Goal: Transaction & Acquisition: Purchase product/service

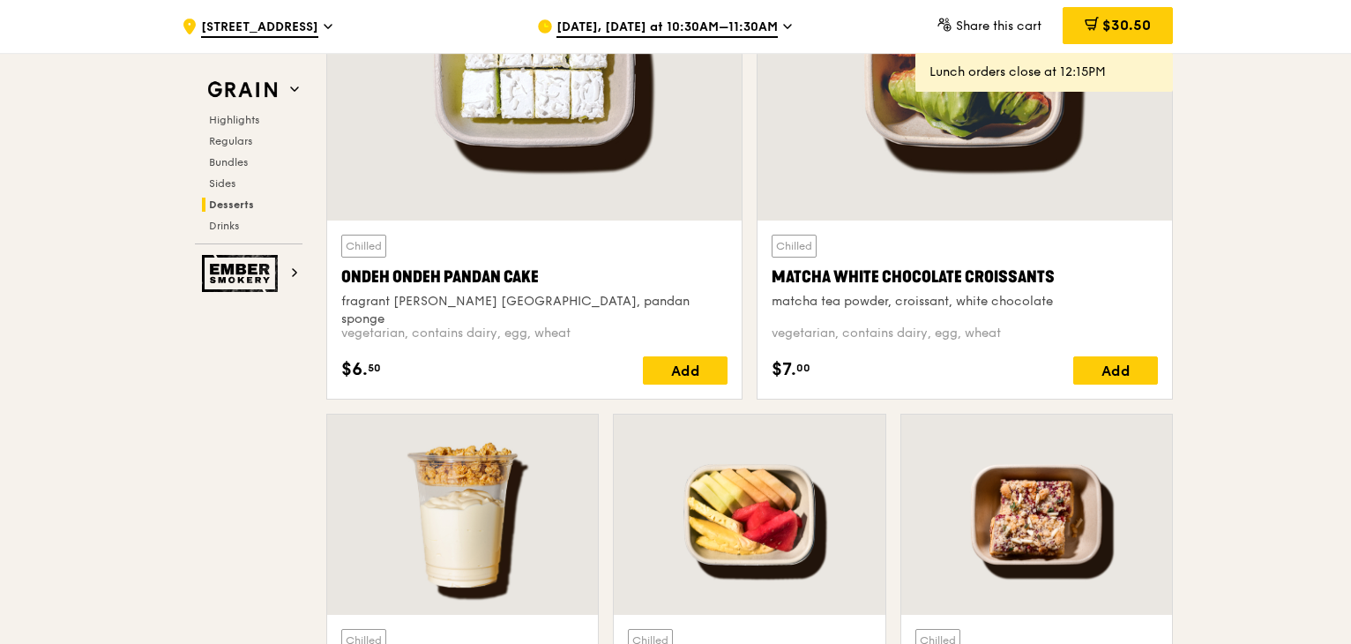
scroll to position [5202, 0]
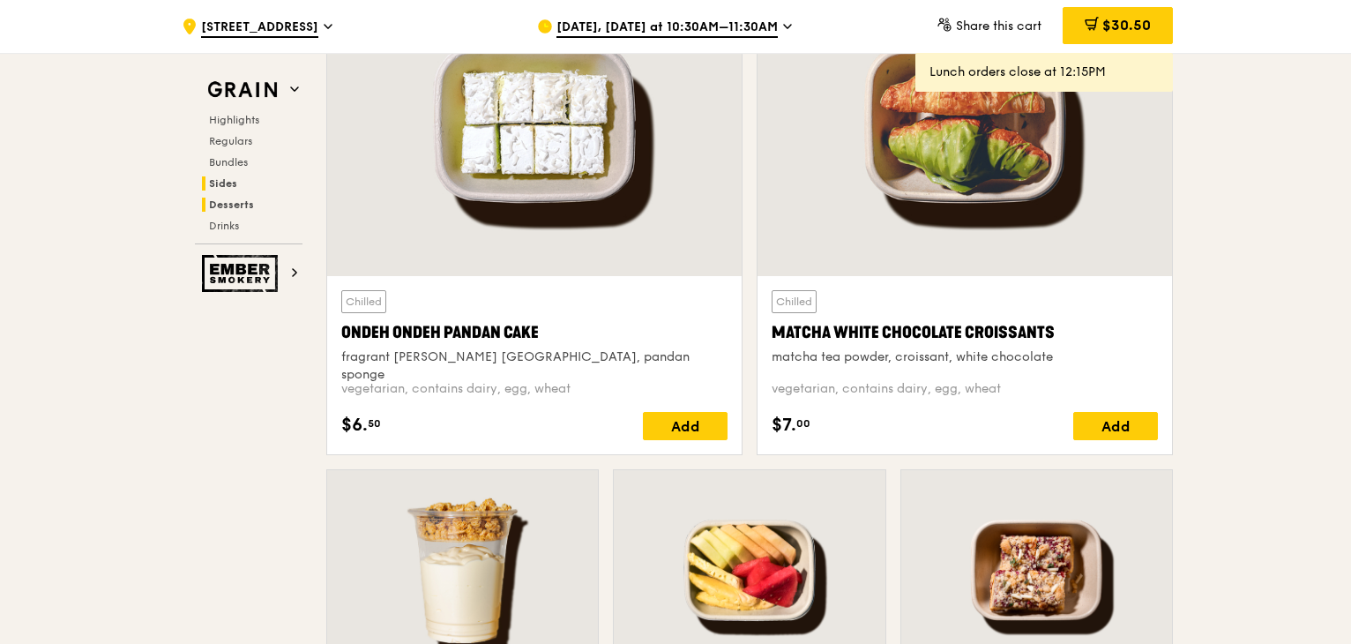
click at [229, 181] on span "Sides" at bounding box center [223, 183] width 28 height 12
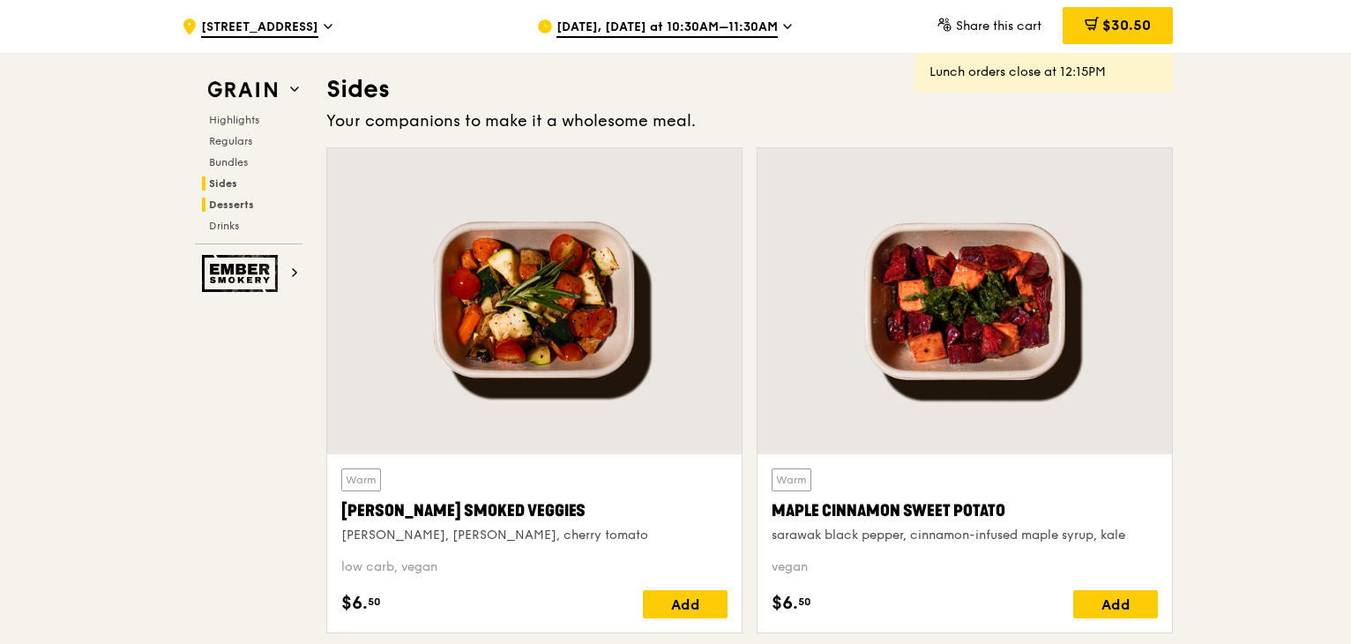
click at [236, 203] on span "Desserts" at bounding box center [231, 204] width 45 height 12
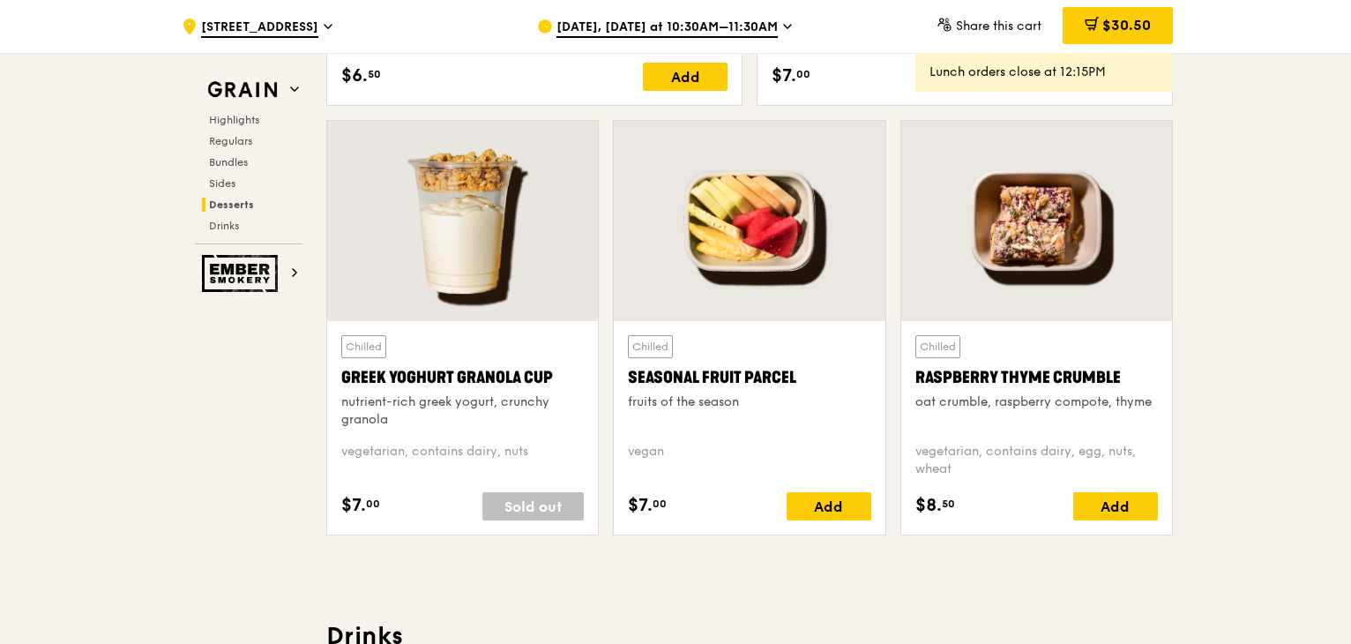
scroll to position [5553, 0]
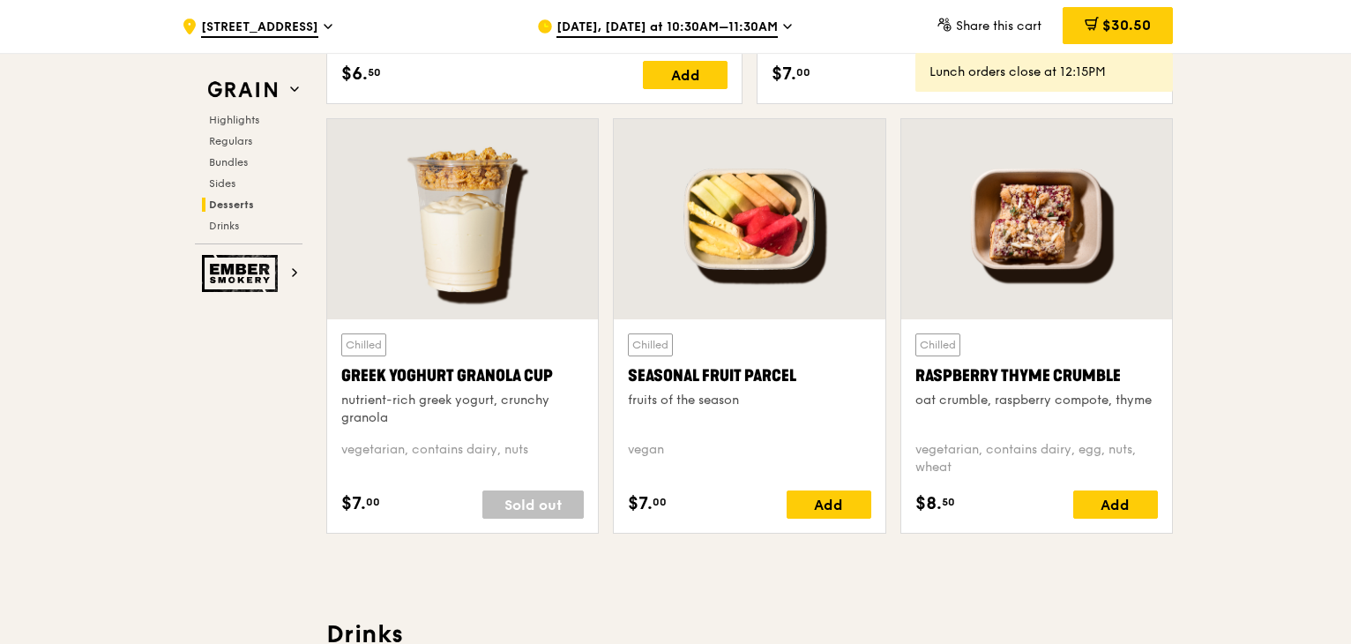
drag, startPoint x: 824, startPoint y: 367, endPoint x: 628, endPoint y: 371, distance: 196.7
click at [628, 371] on div "Seasonal Fruit Parcel" at bounding box center [749, 375] width 242 height 25
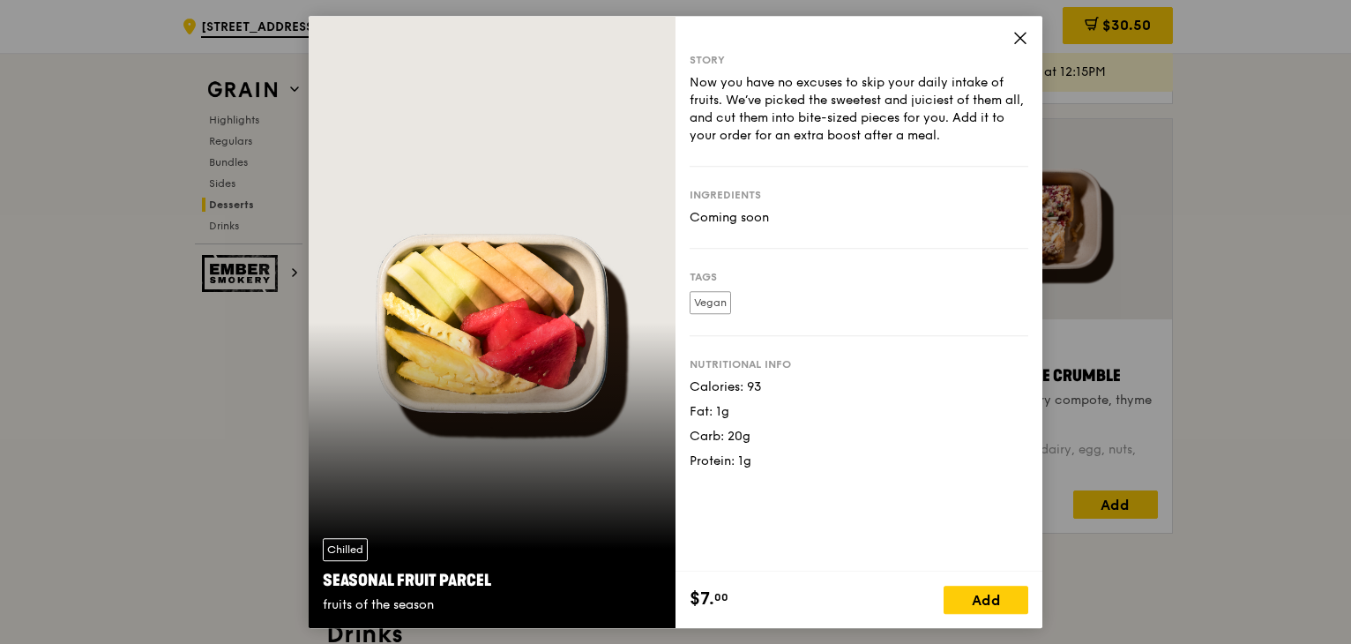
click at [1018, 38] on icon at bounding box center [1020, 38] width 16 height 16
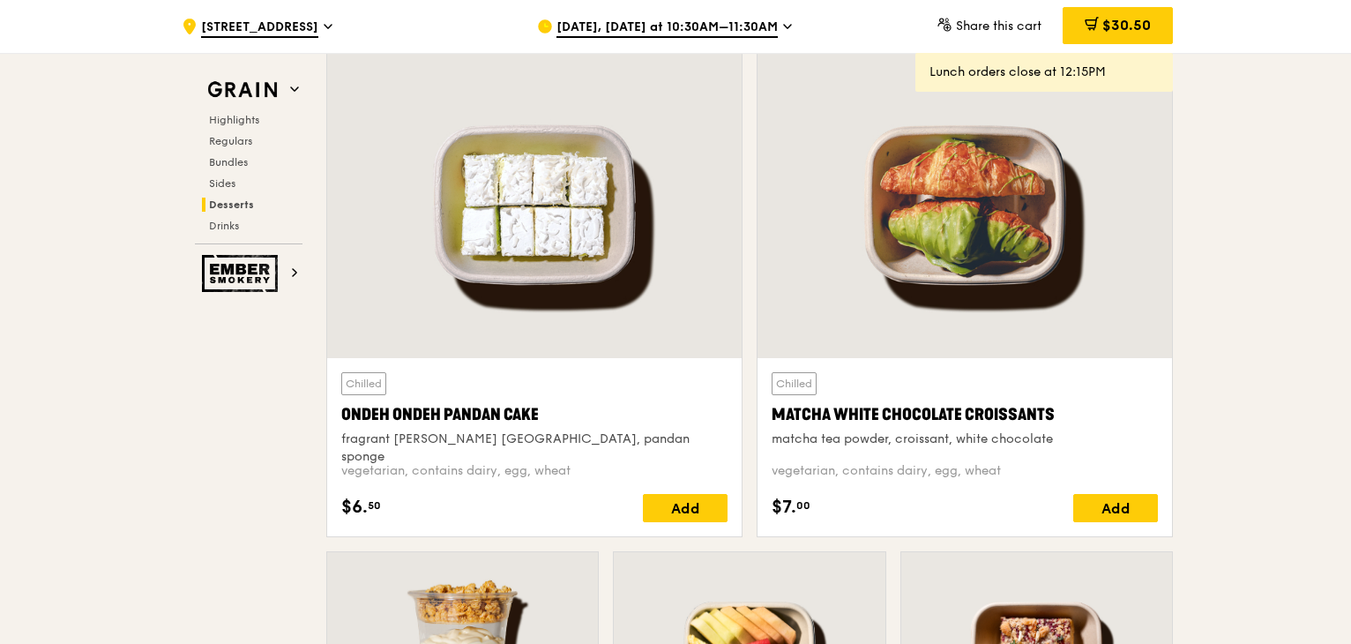
scroll to position [5112, 0]
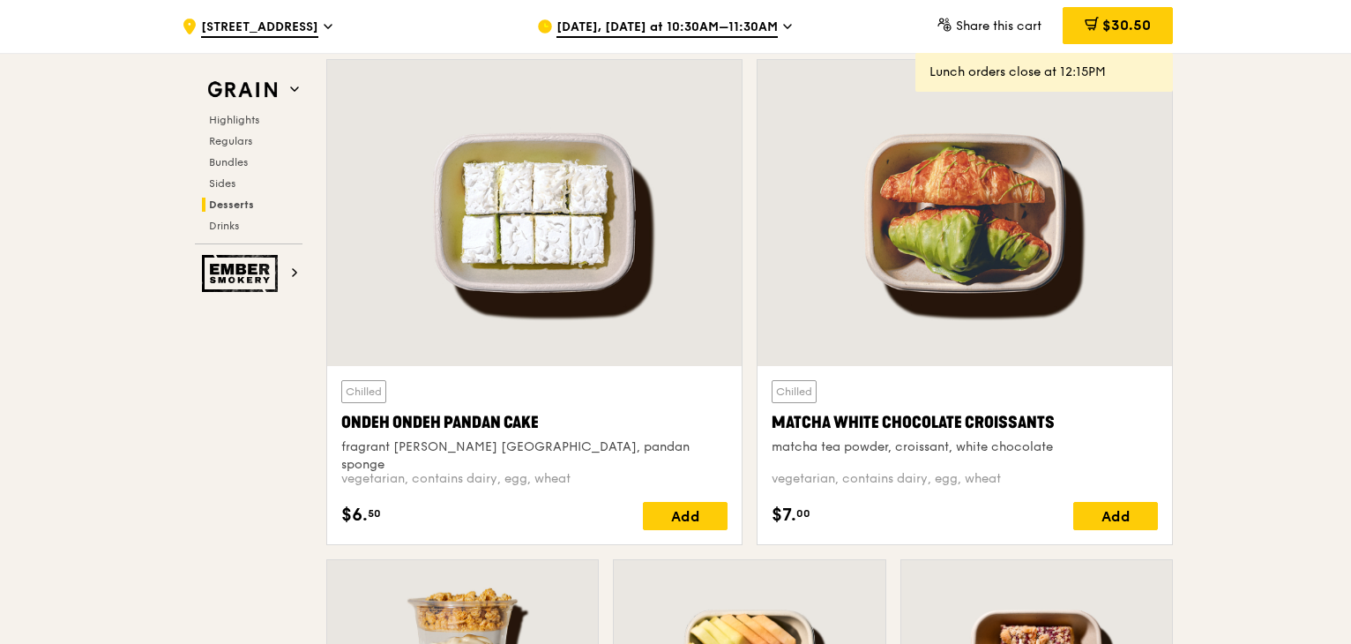
click at [1091, 19] on icon at bounding box center [1091, 24] width 14 height 14
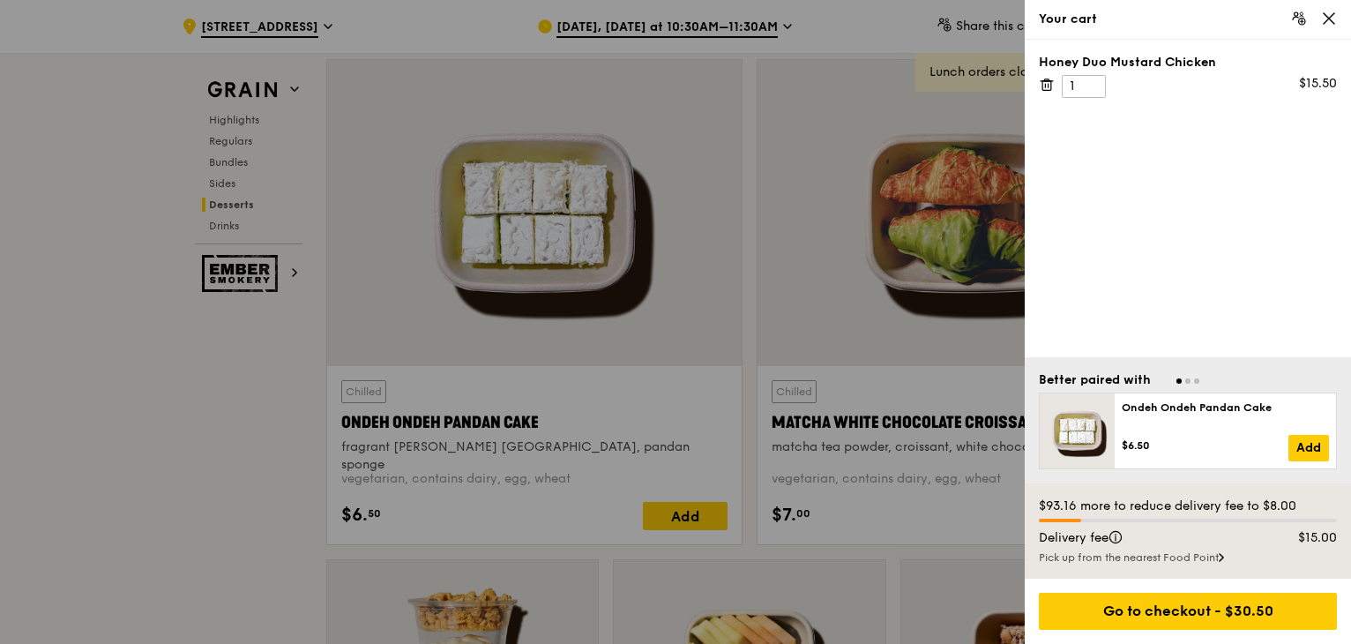
click at [1047, 81] on icon at bounding box center [1046, 80] width 4 height 2
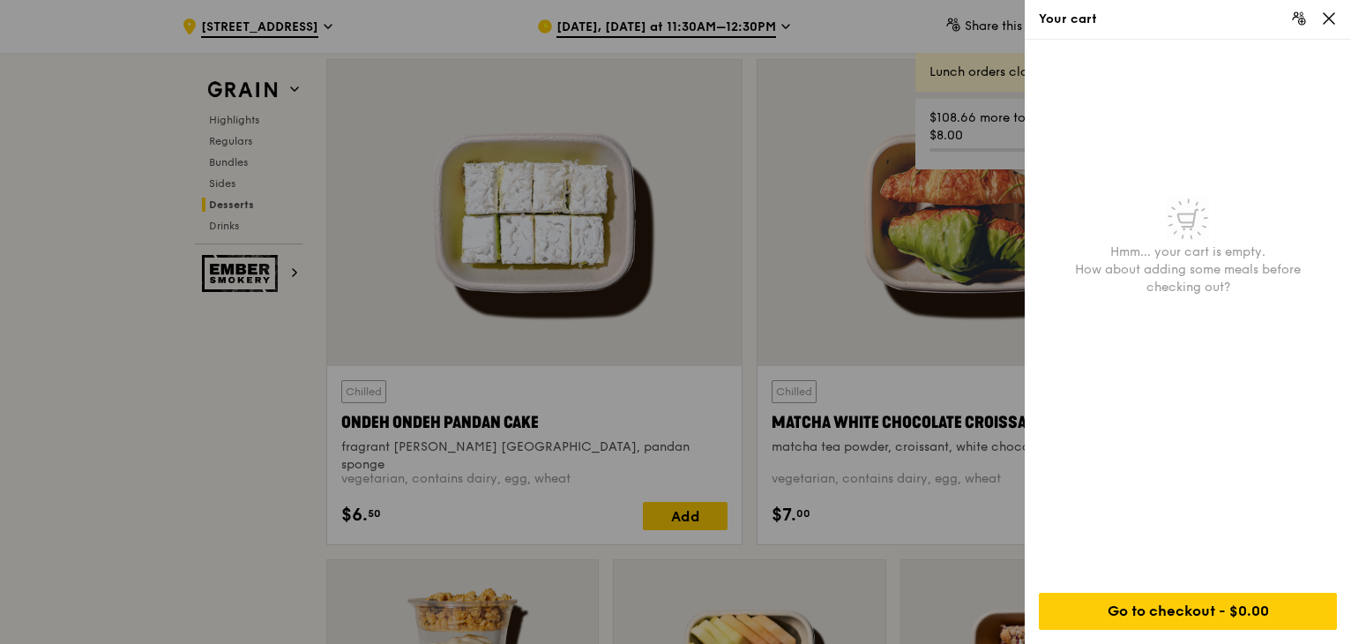
click at [722, 110] on div at bounding box center [675, 322] width 1351 height 644
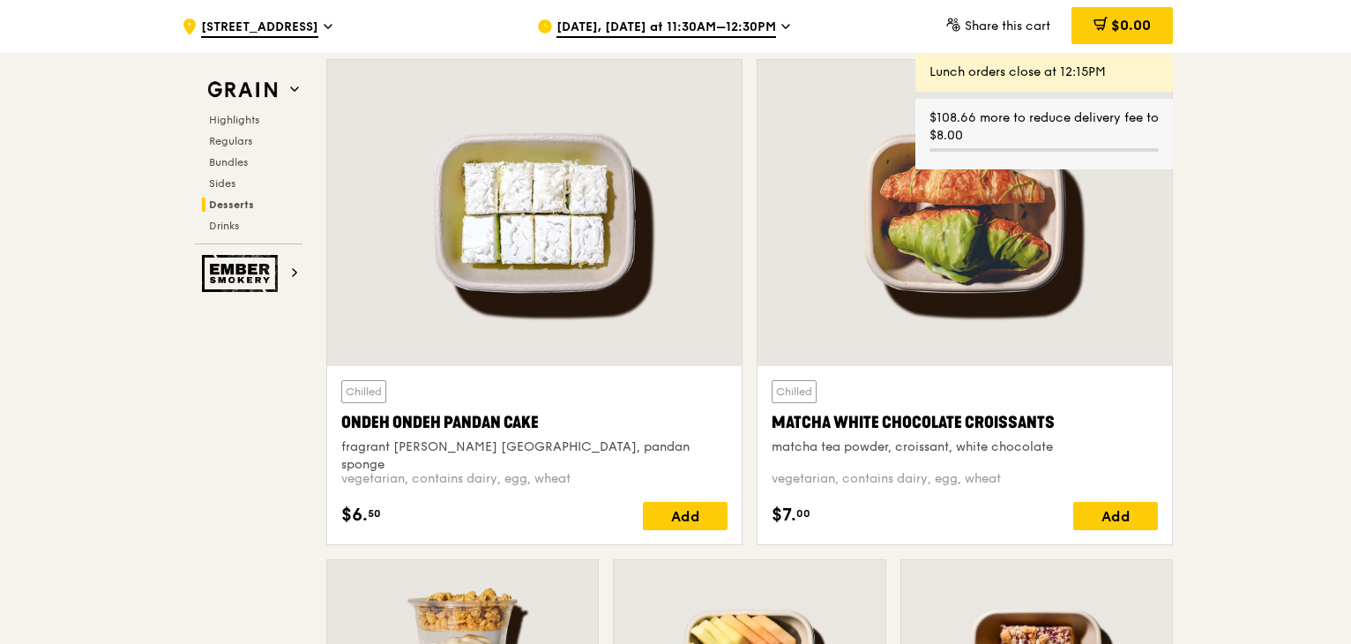
click at [764, 21] on span "[DATE], [DATE] at 11:30AM–12:30PM" at bounding box center [666, 28] width 220 height 19
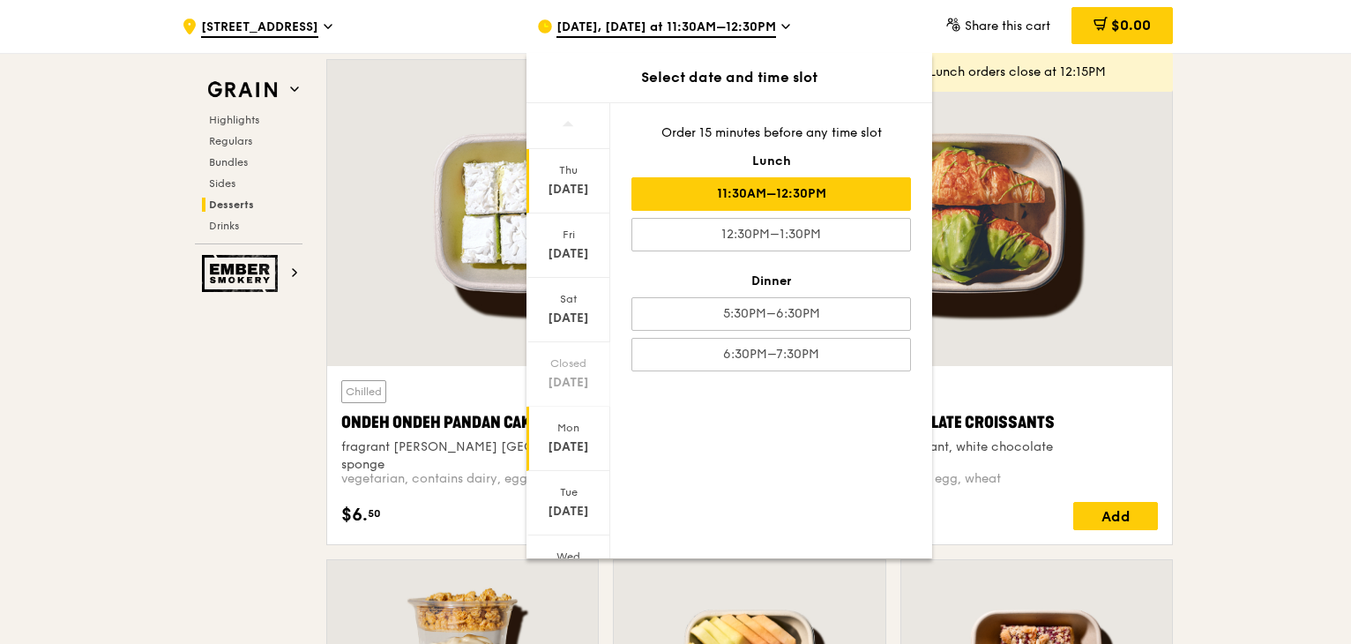
click at [571, 446] on div "[DATE]" at bounding box center [568, 447] width 78 height 18
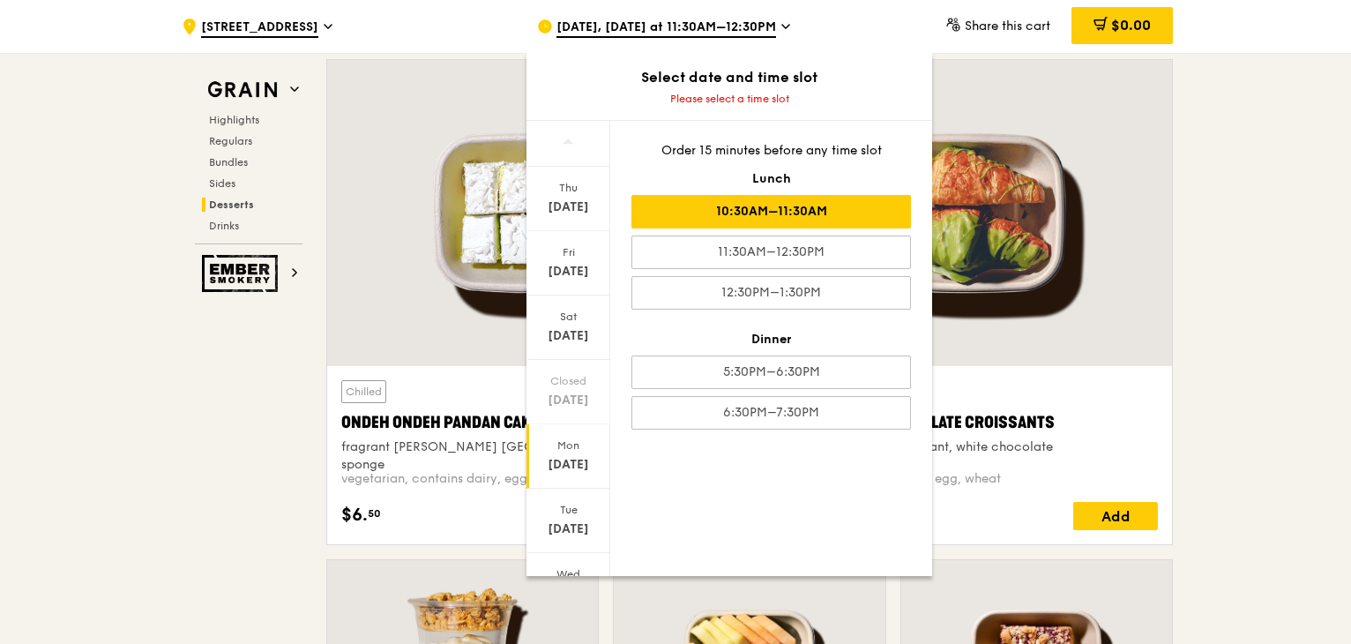
click at [861, 220] on div "10:30AM–11:30AM" at bounding box center [770, 212] width 279 height 34
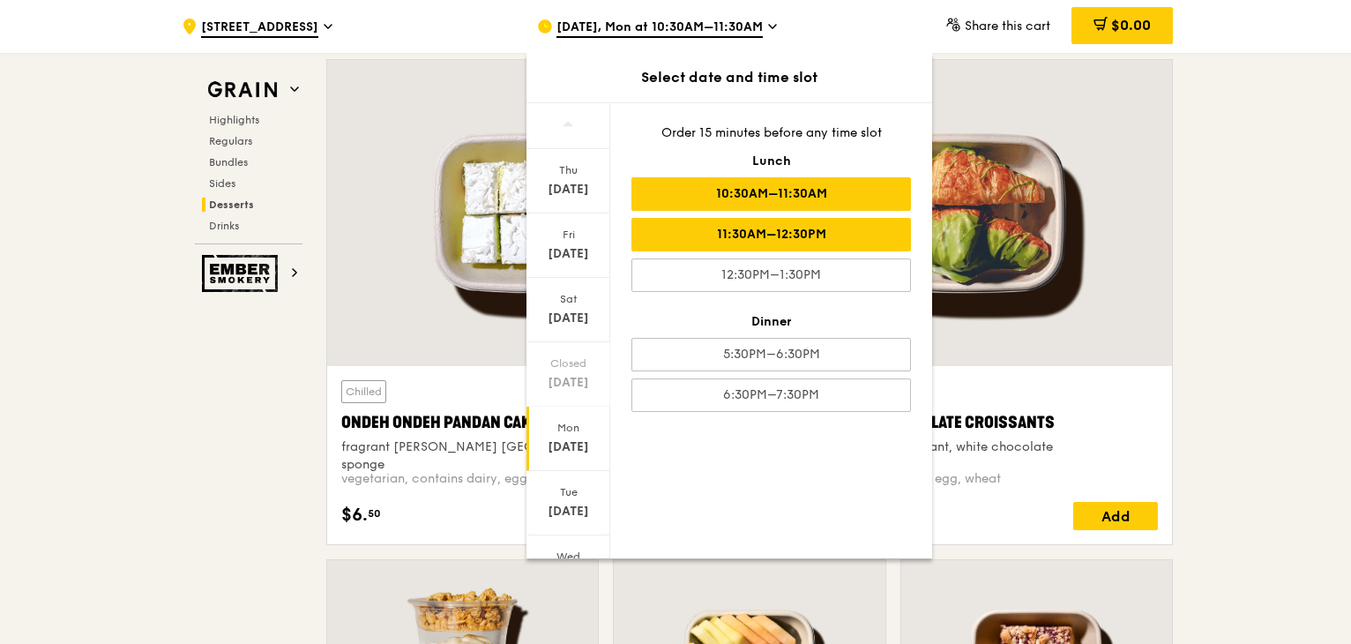
click at [832, 227] on div "11:30AM–12:30PM" at bounding box center [770, 235] width 279 height 34
click at [849, 190] on div "10:30AM–11:30AM" at bounding box center [770, 194] width 279 height 34
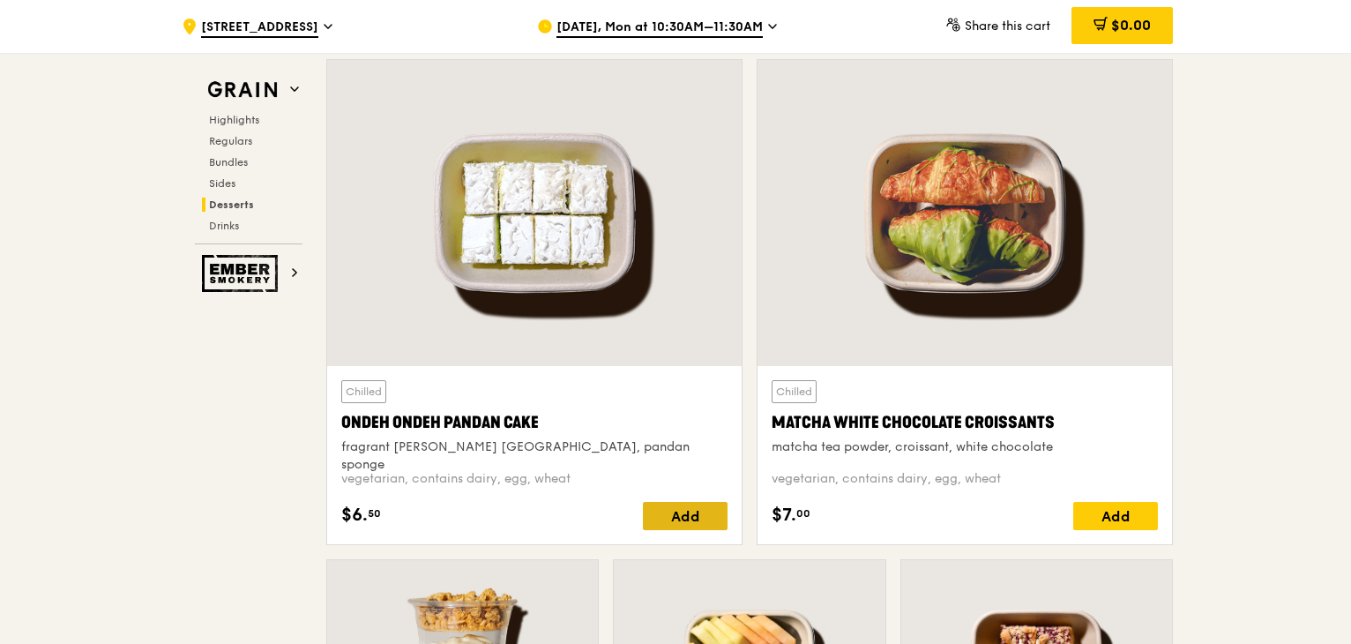
click at [690, 518] on div "Add" at bounding box center [685, 516] width 85 height 28
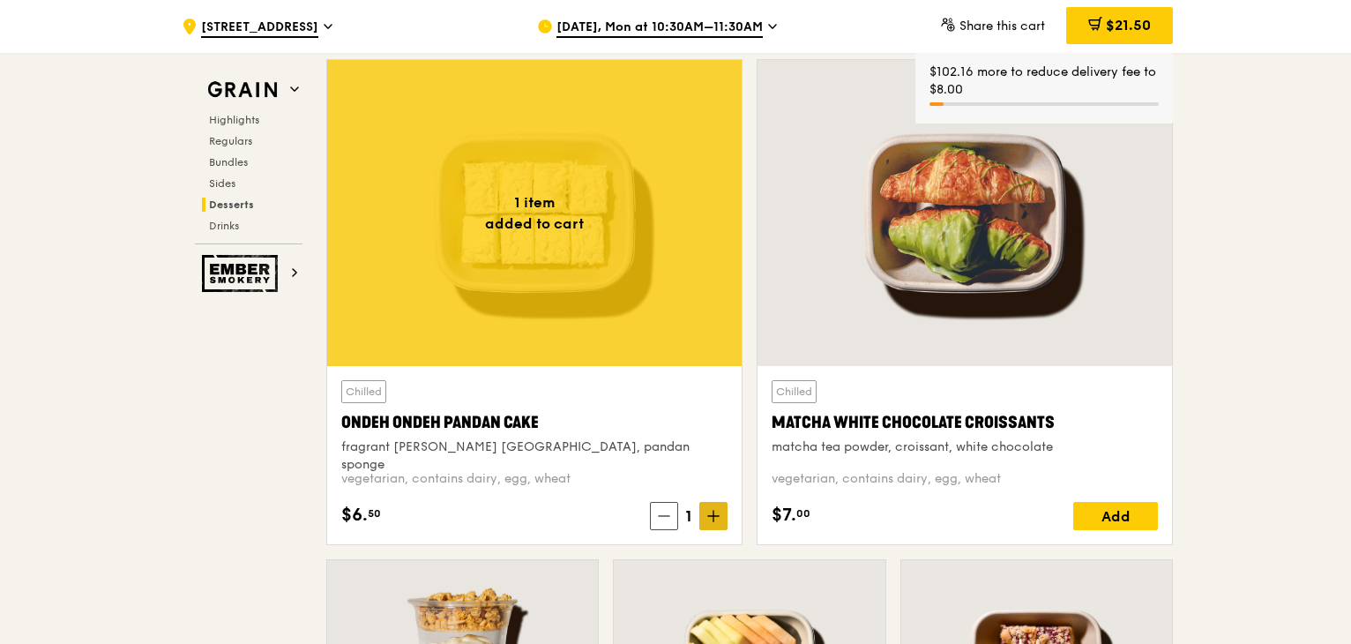
click at [713, 516] on icon at bounding box center [713, 516] width 11 height 0
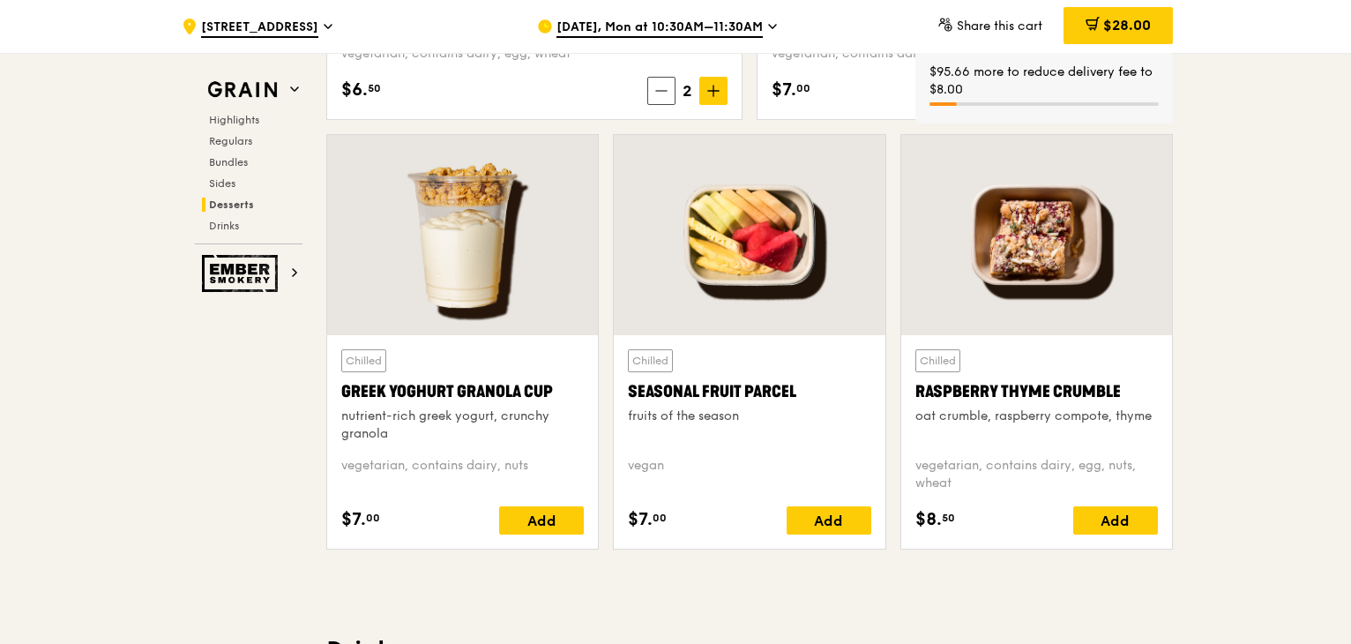
scroll to position [5553, 0]
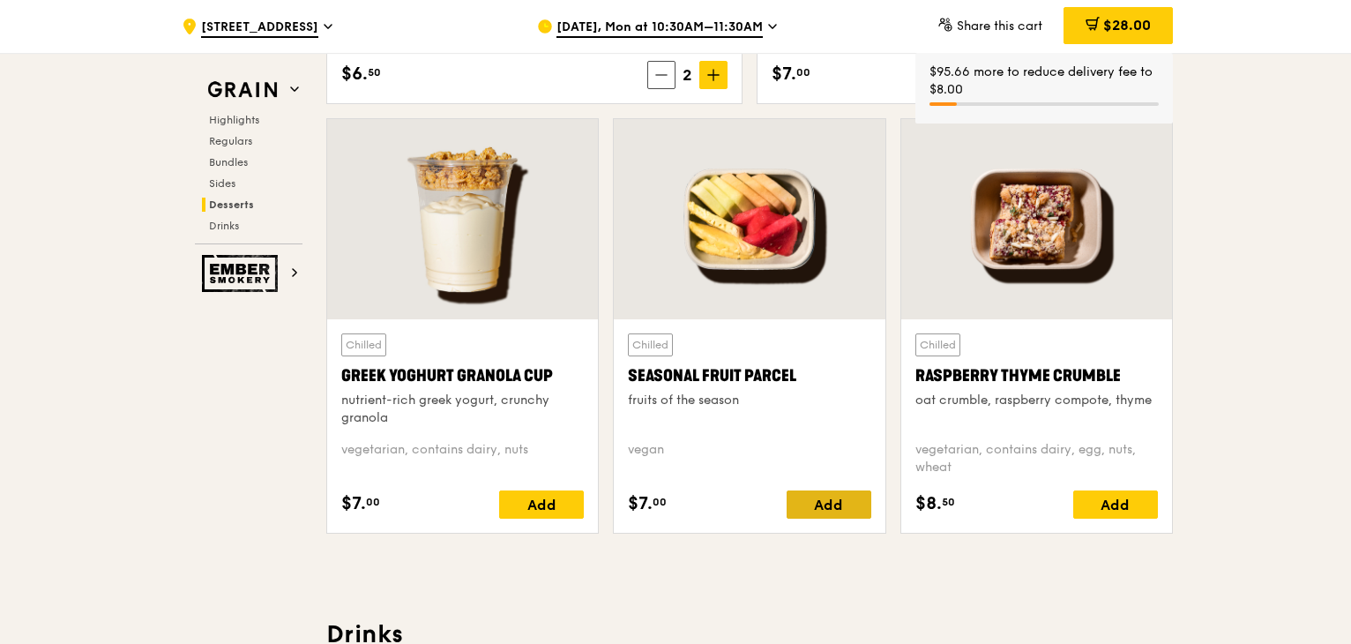
click at [854, 502] on div "Add" at bounding box center [828, 504] width 85 height 28
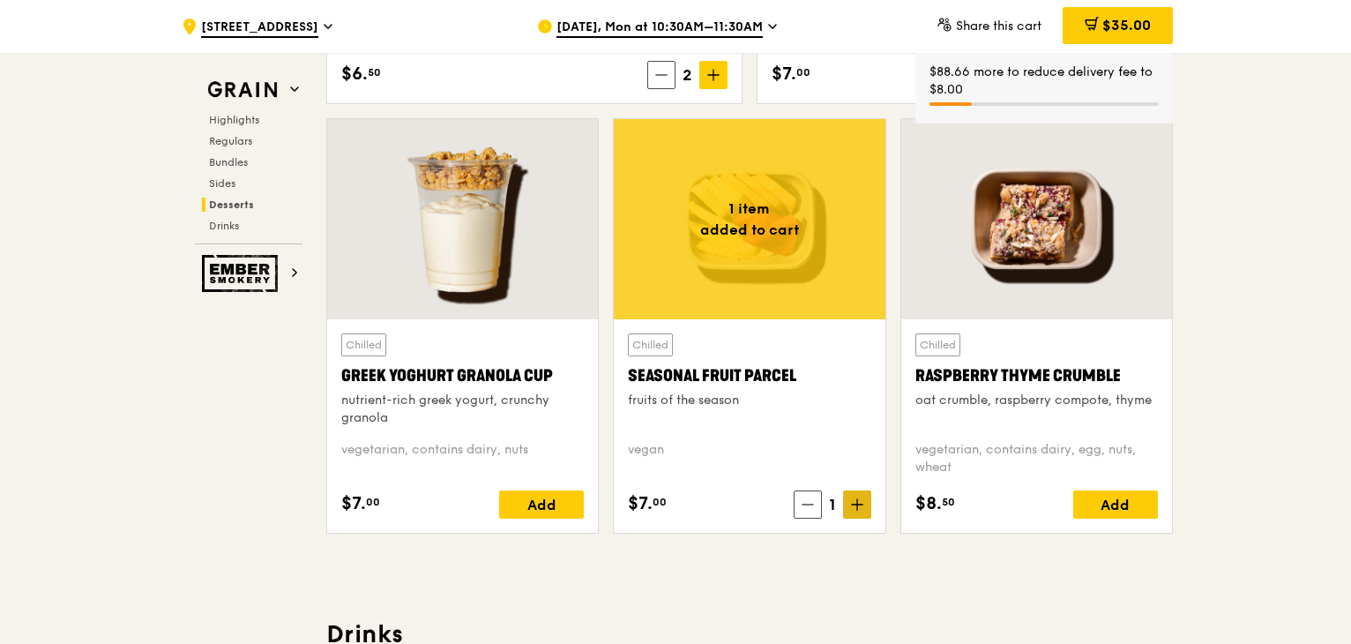
click at [861, 504] on icon at bounding box center [857, 504] width 11 height 0
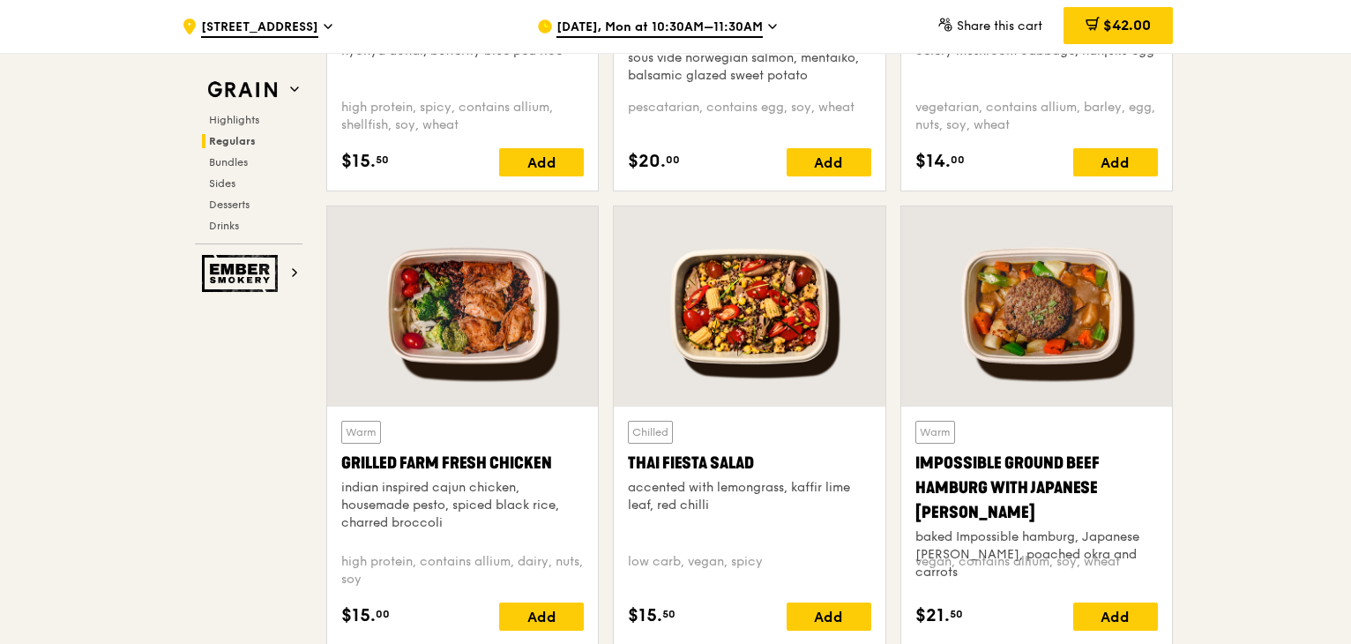
scroll to position [2026, 0]
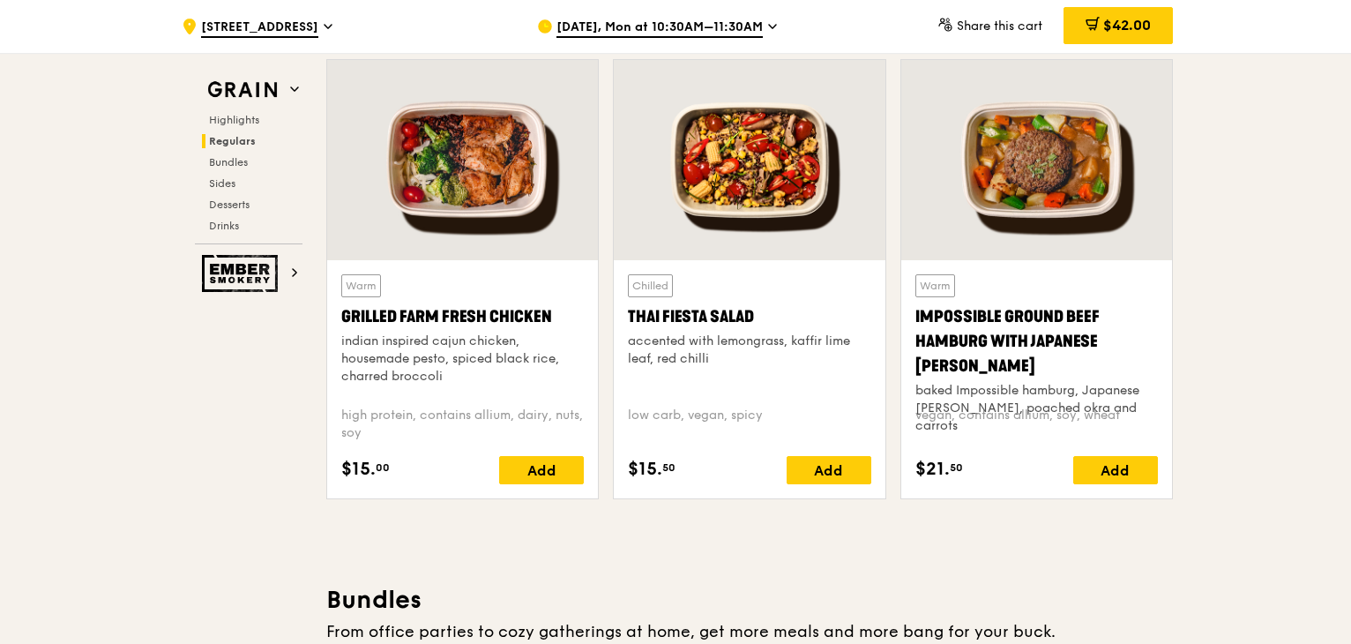
drag, startPoint x: 850, startPoint y: 470, endPoint x: 885, endPoint y: 458, distance: 37.1
click at [850, 470] on div "Add" at bounding box center [828, 470] width 85 height 28
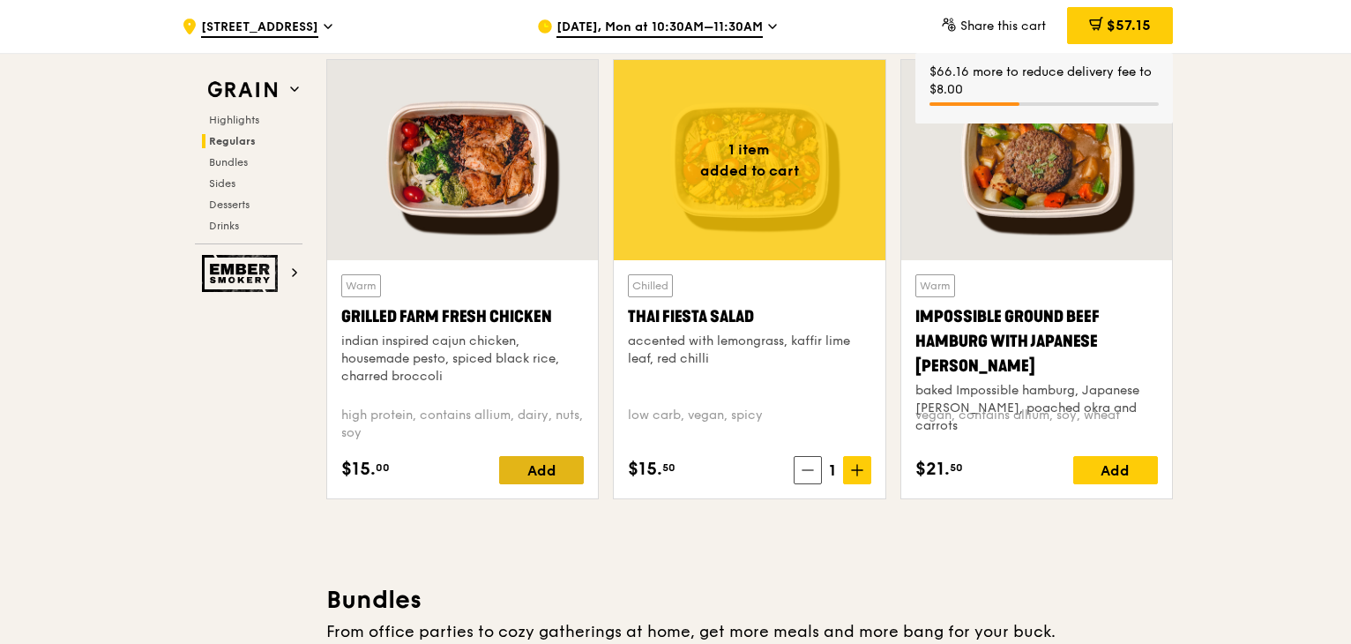
click at [569, 475] on div "Add" at bounding box center [541, 470] width 85 height 28
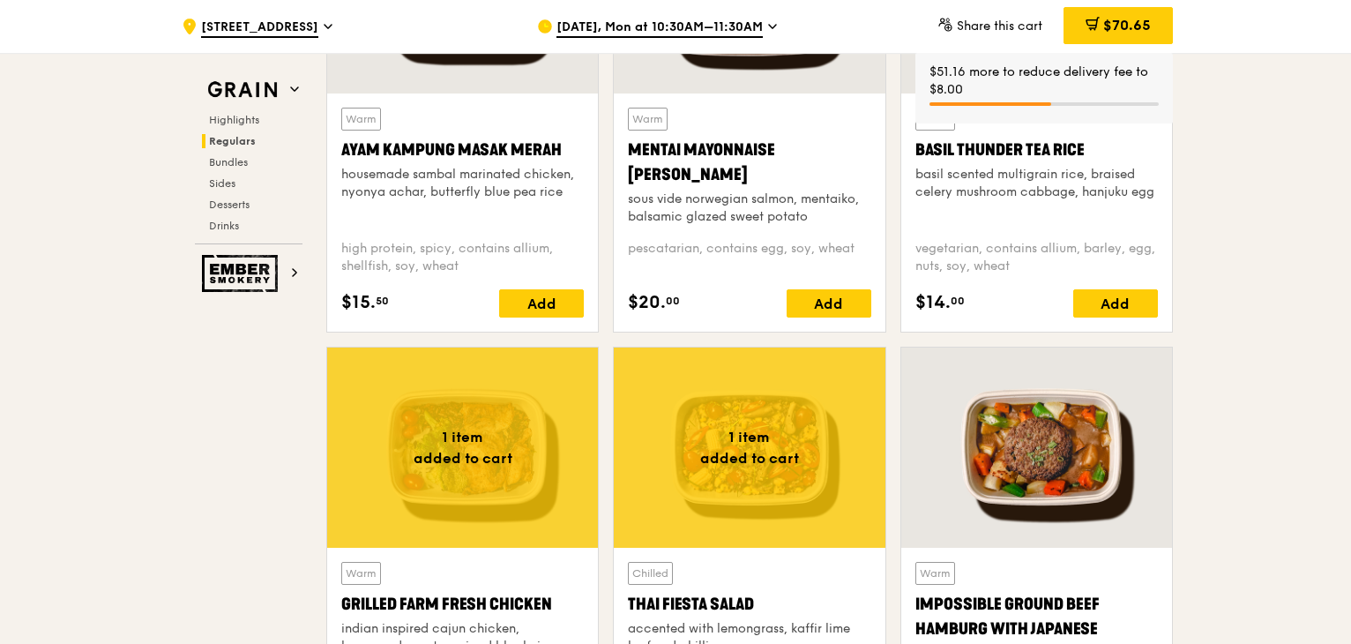
scroll to position [1585, 0]
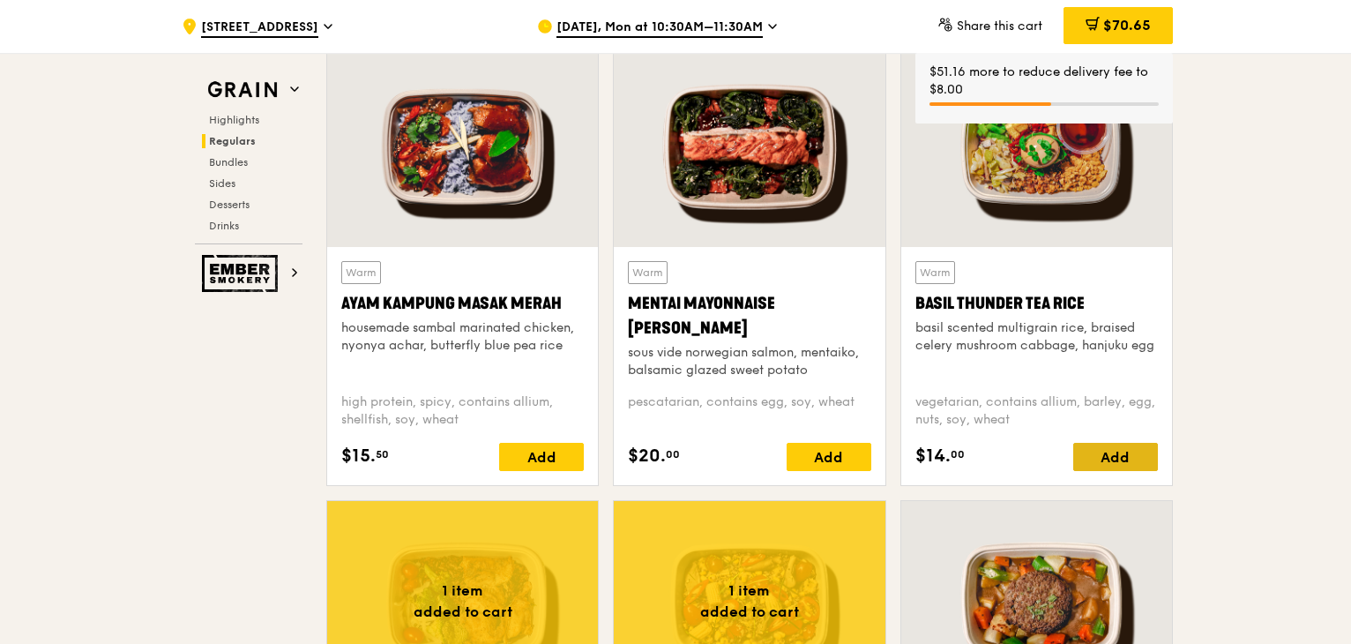
click at [1138, 456] on div "Add" at bounding box center [1115, 457] width 85 height 28
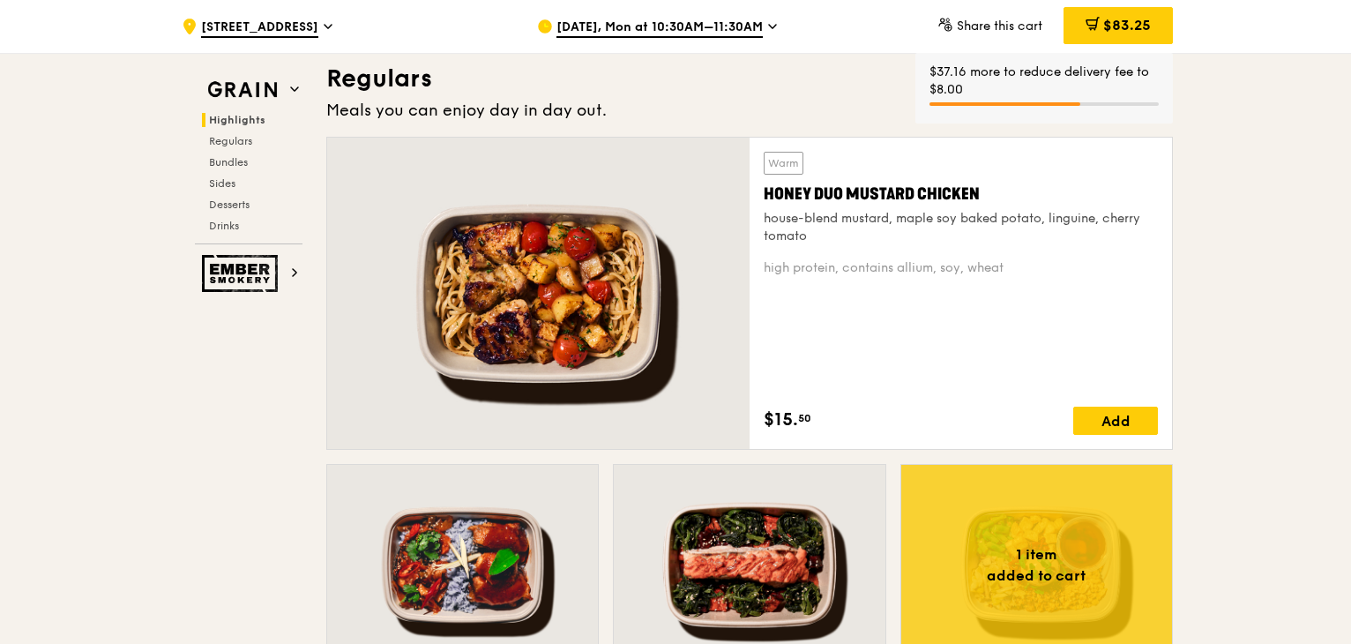
scroll to position [1056, 0]
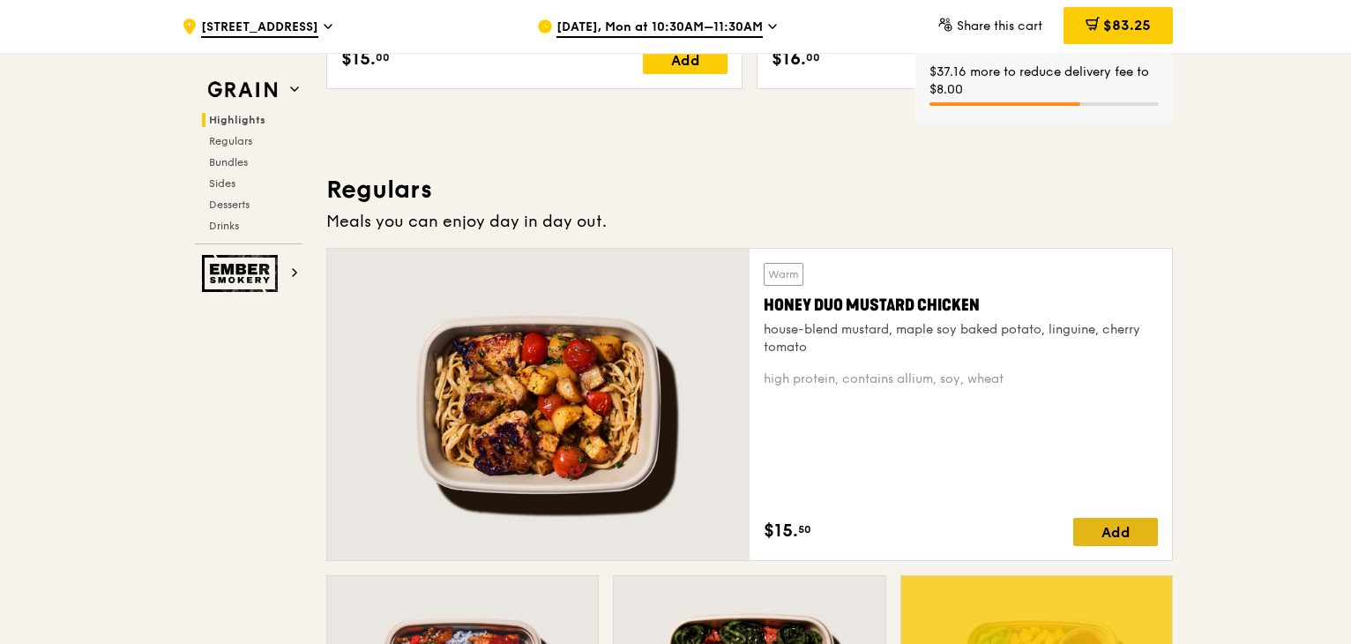
click at [1120, 533] on div "Add" at bounding box center [1115, 532] width 85 height 28
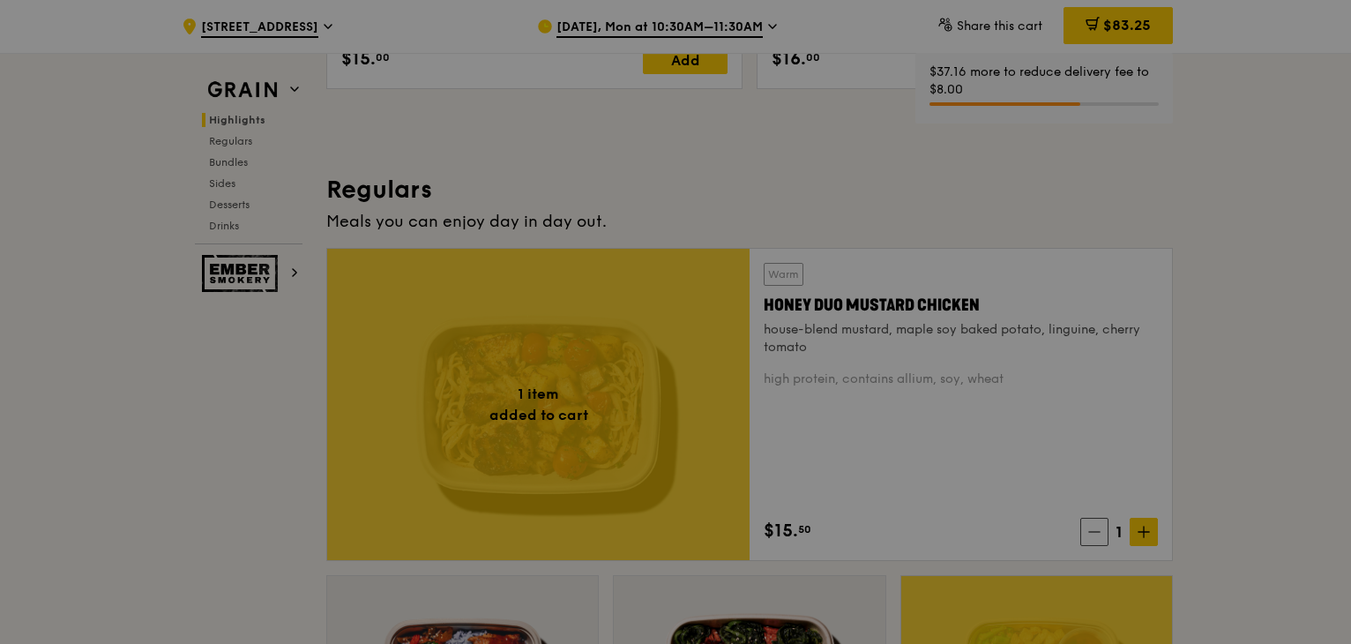
click at [1141, 530] on div at bounding box center [675, 322] width 1351 height 644
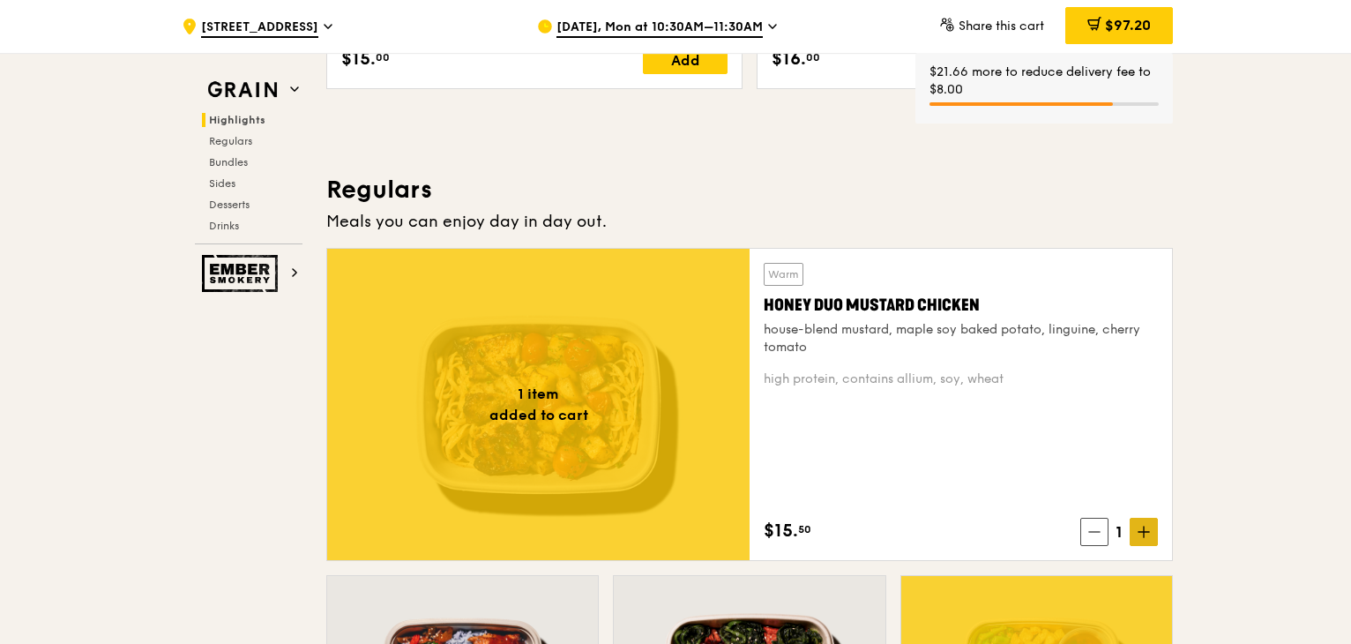
click at [1144, 534] on icon at bounding box center [1143, 531] width 12 height 12
click at [1146, 534] on icon at bounding box center [1143, 531] width 12 height 12
click at [1144, 534] on icon at bounding box center [1144, 531] width 0 height 11
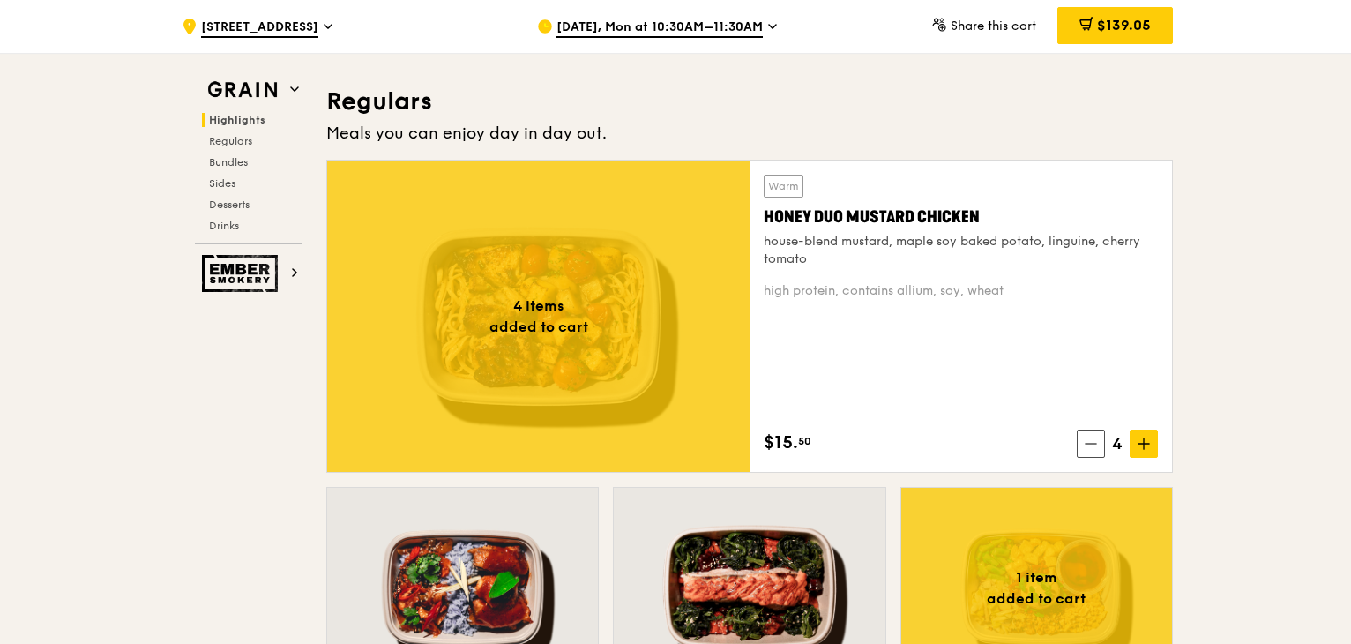
scroll to position [792, 0]
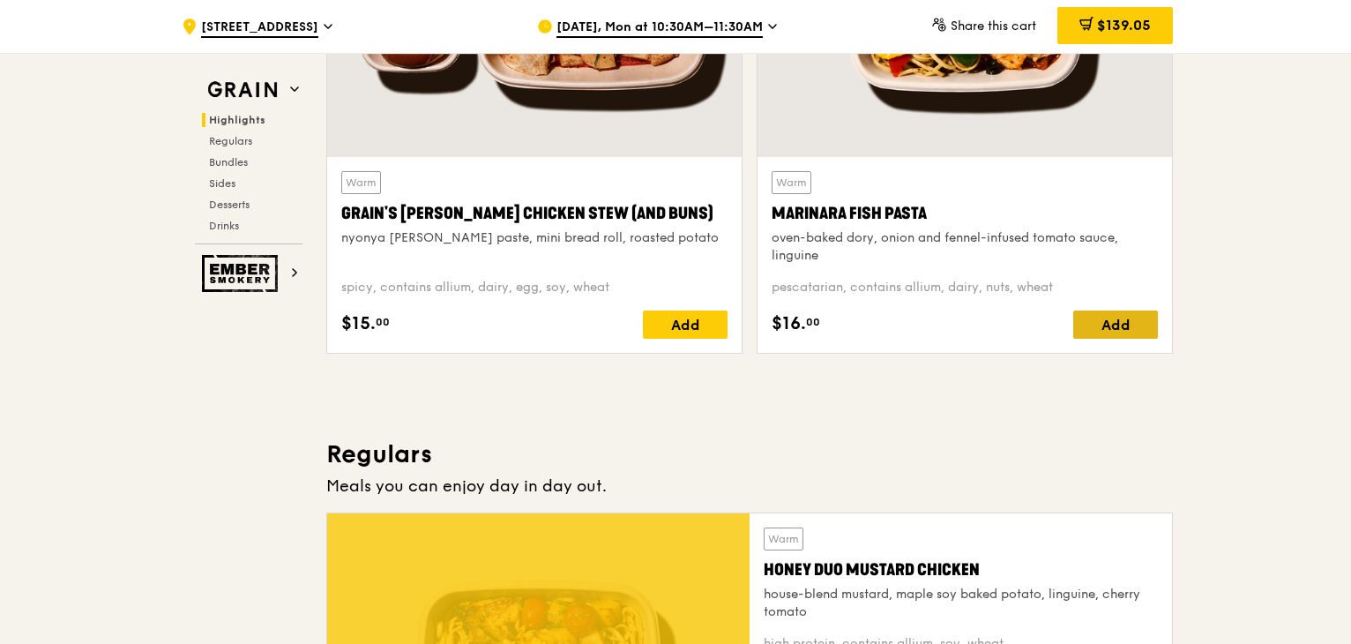
click at [1146, 325] on div "Add" at bounding box center [1115, 324] width 85 height 28
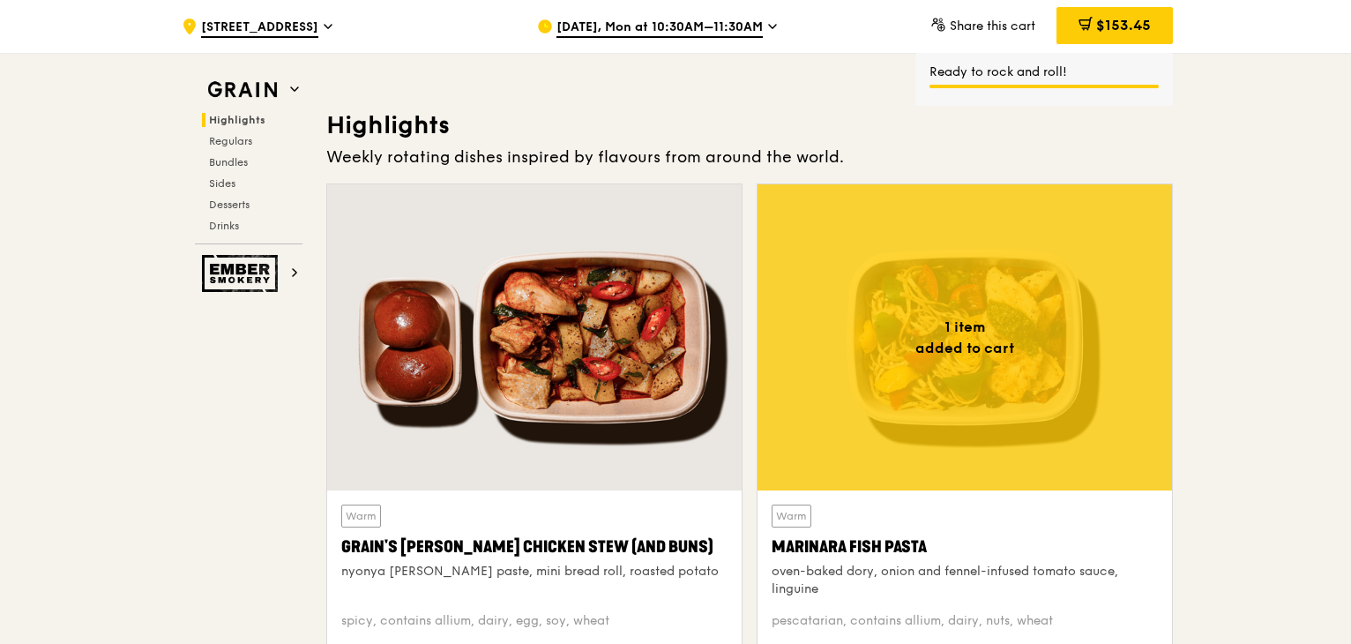
scroll to position [439, 0]
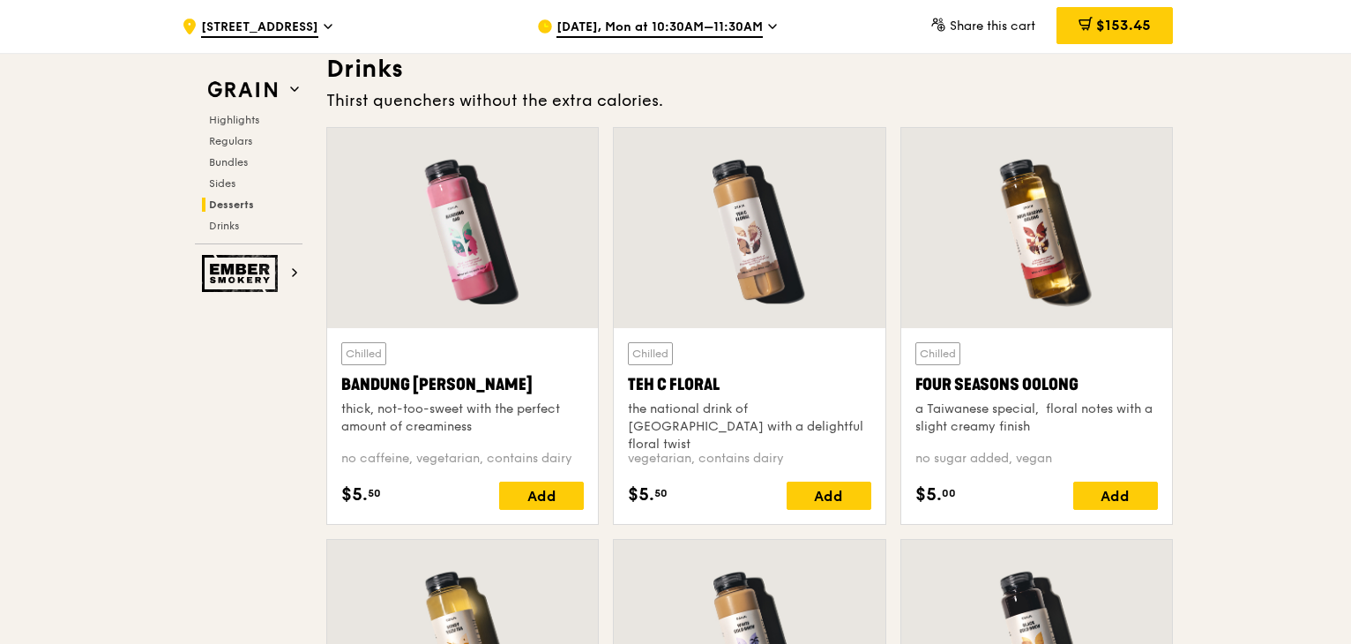
scroll to position [6258, 0]
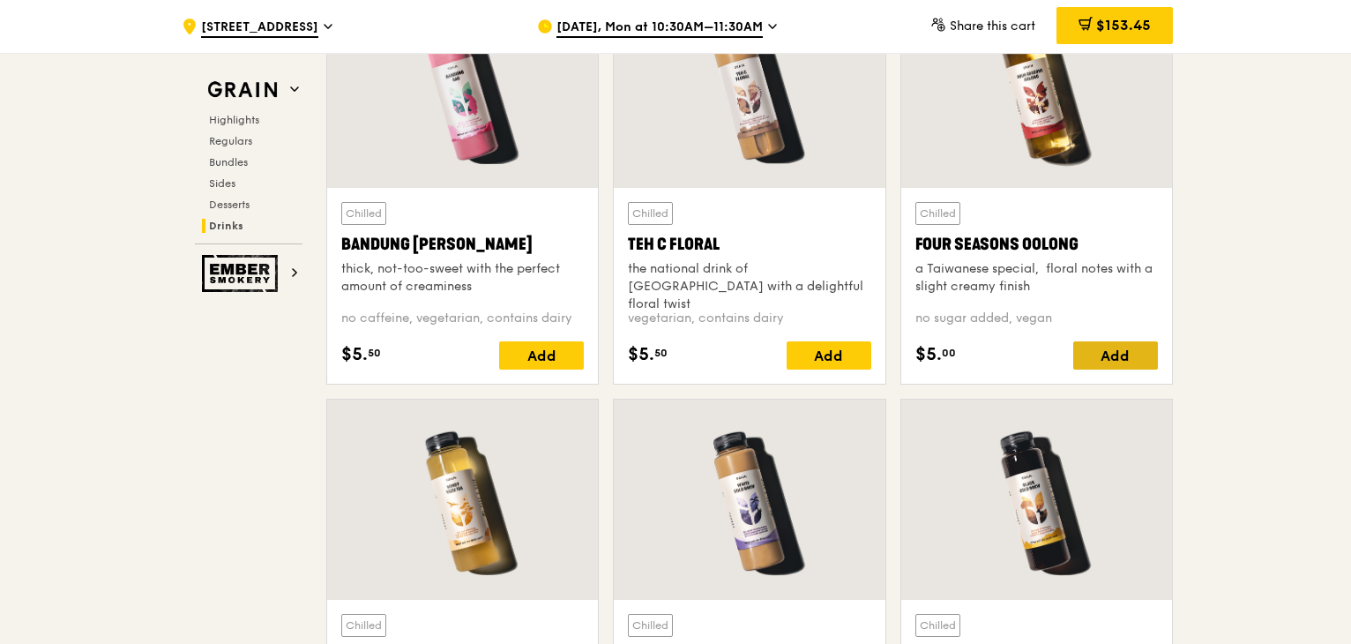
click at [1146, 359] on div "Add" at bounding box center [1115, 355] width 85 height 28
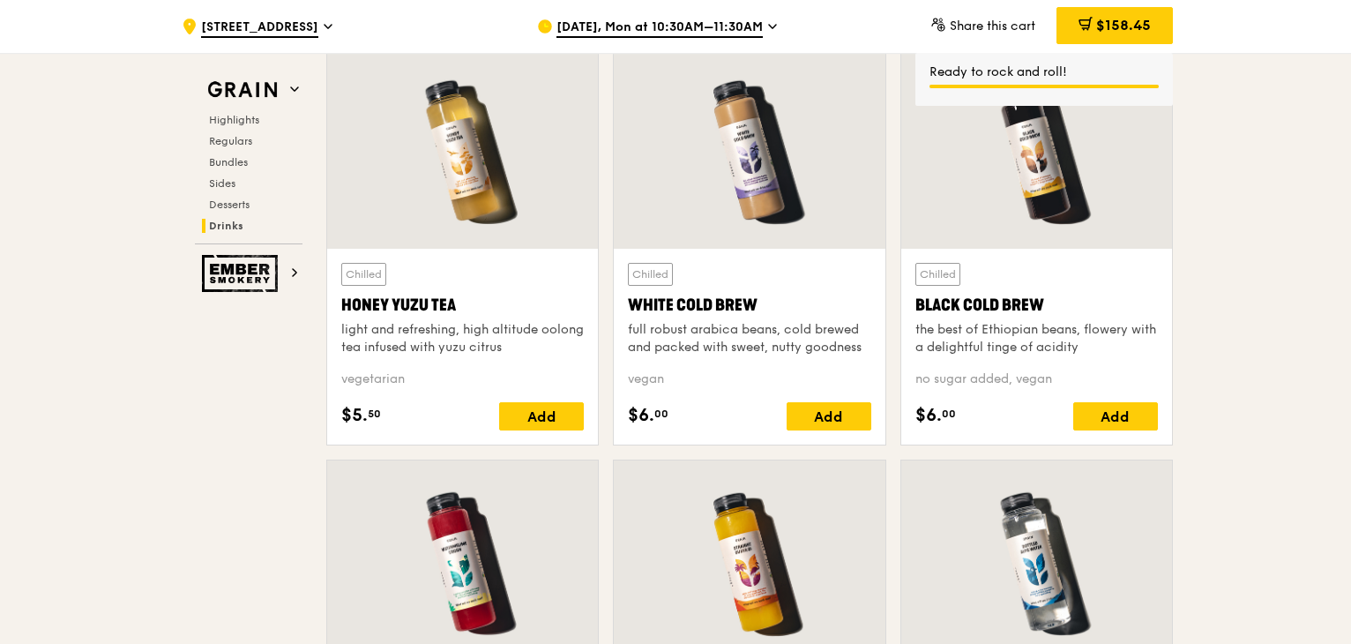
scroll to position [6611, 0]
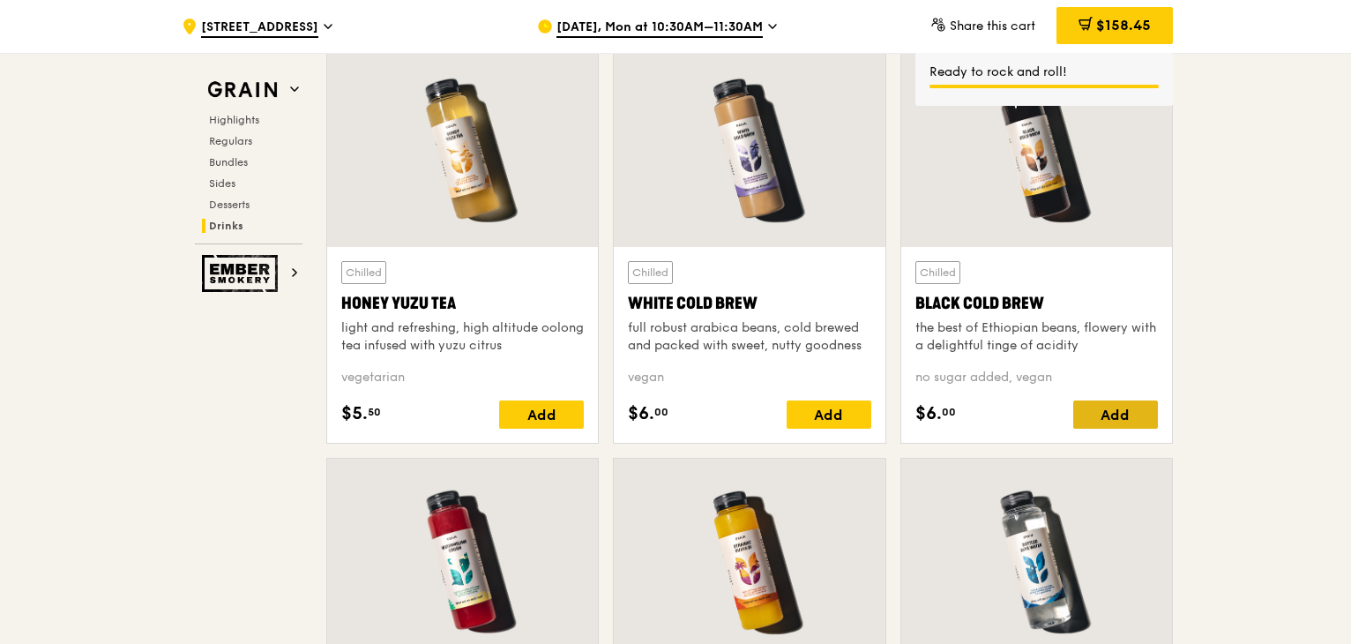
click at [1149, 415] on div "Add" at bounding box center [1115, 414] width 85 height 28
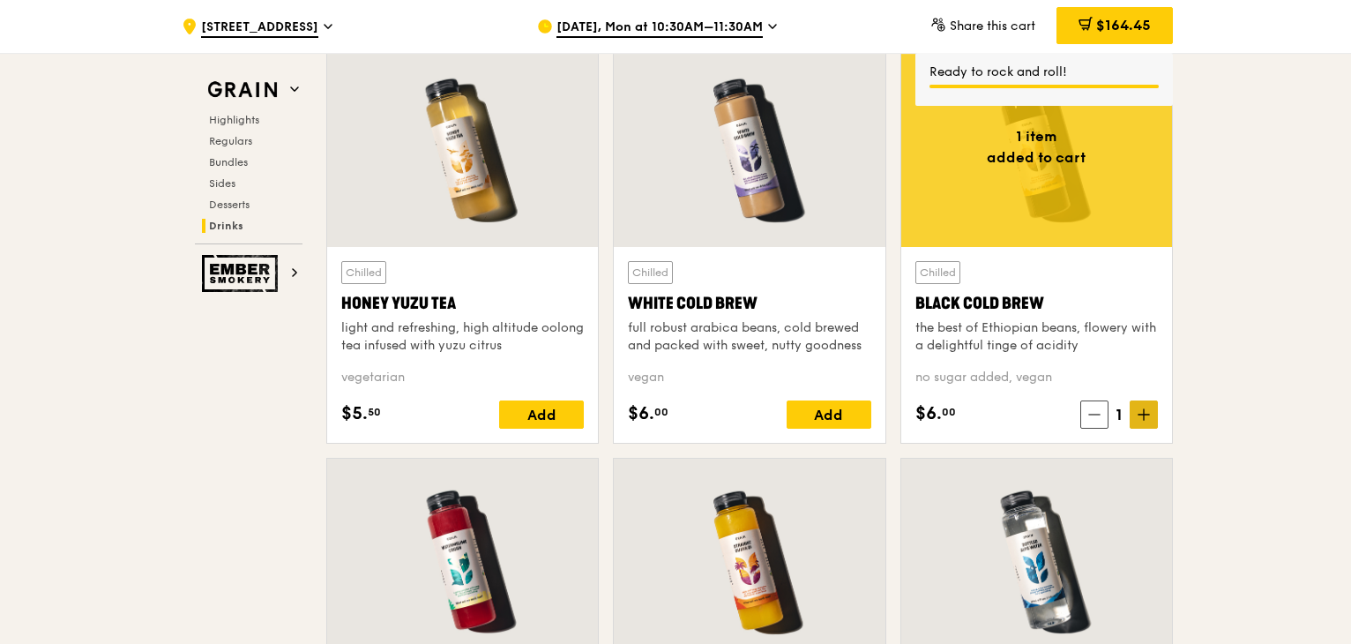
click at [1144, 414] on icon at bounding box center [1143, 414] width 12 height 12
click at [556, 409] on div "Add" at bounding box center [541, 414] width 85 height 28
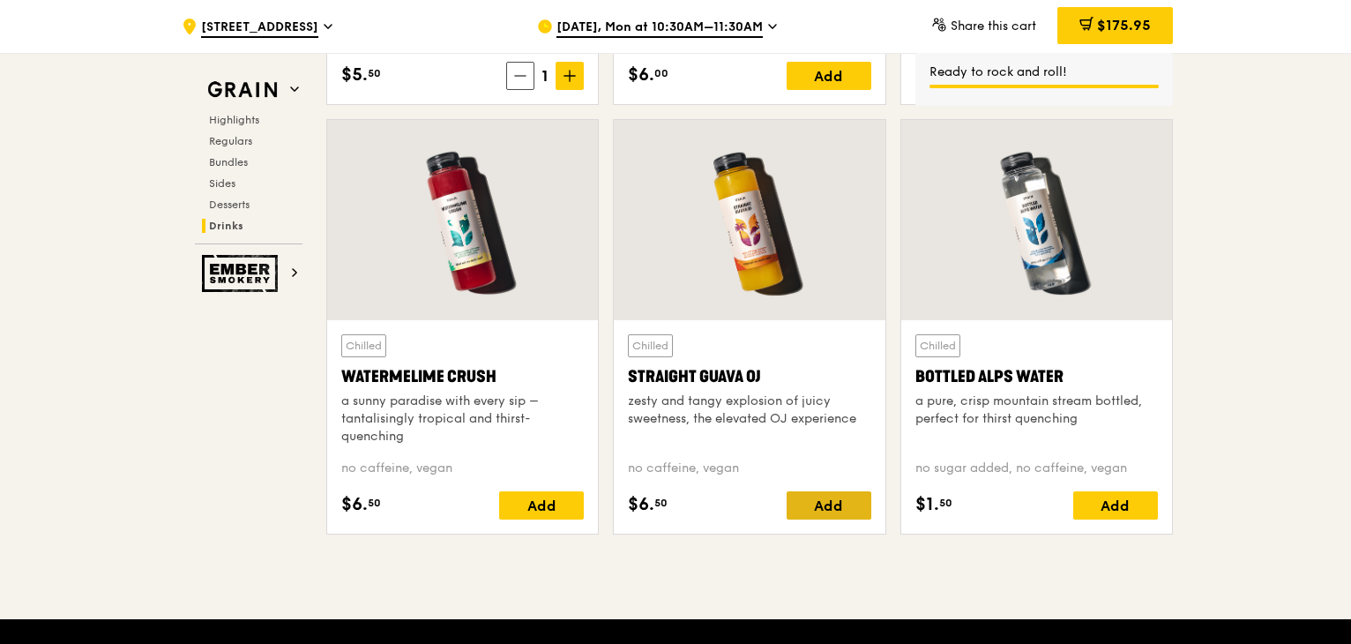
scroll to position [7052, 0]
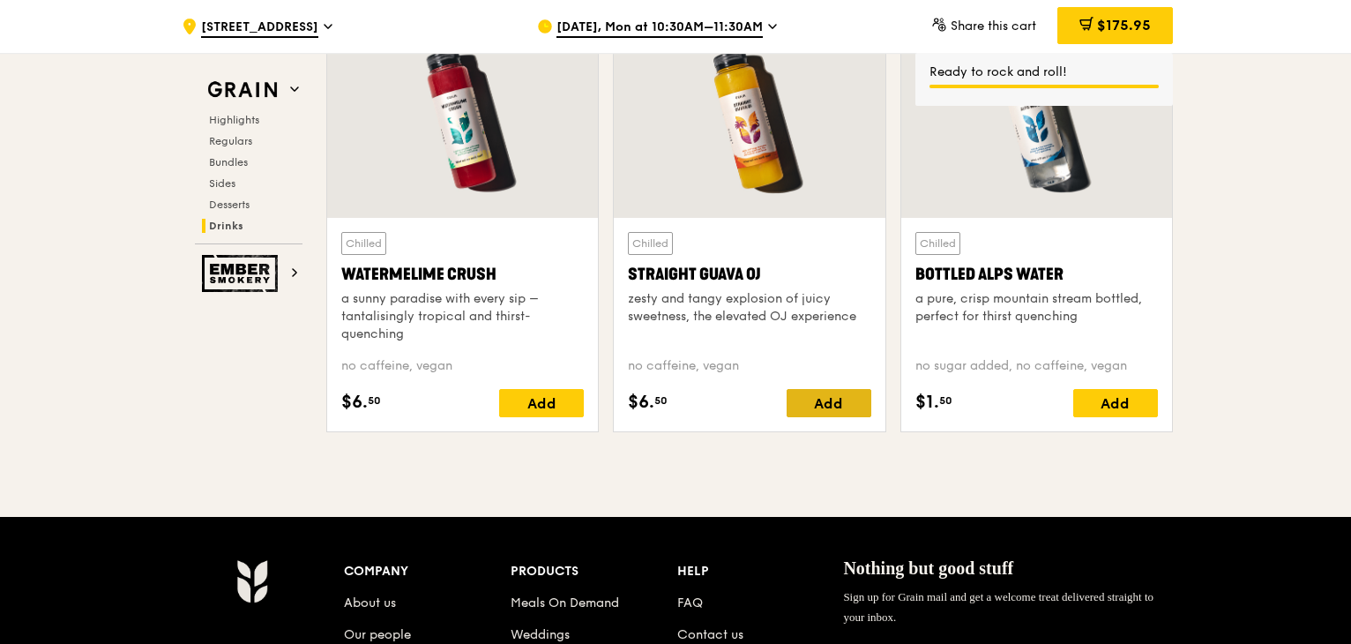
click at [852, 400] on div "Add" at bounding box center [828, 403] width 85 height 28
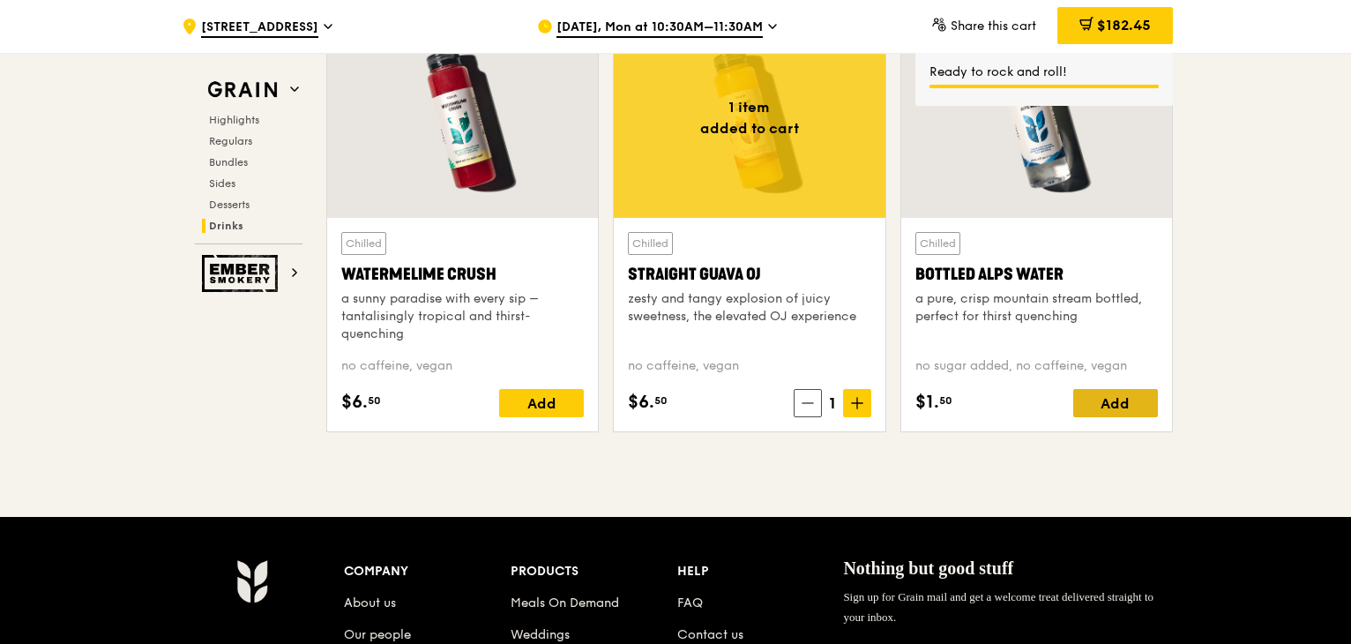
click at [1144, 395] on div "Add" at bounding box center [1115, 403] width 85 height 28
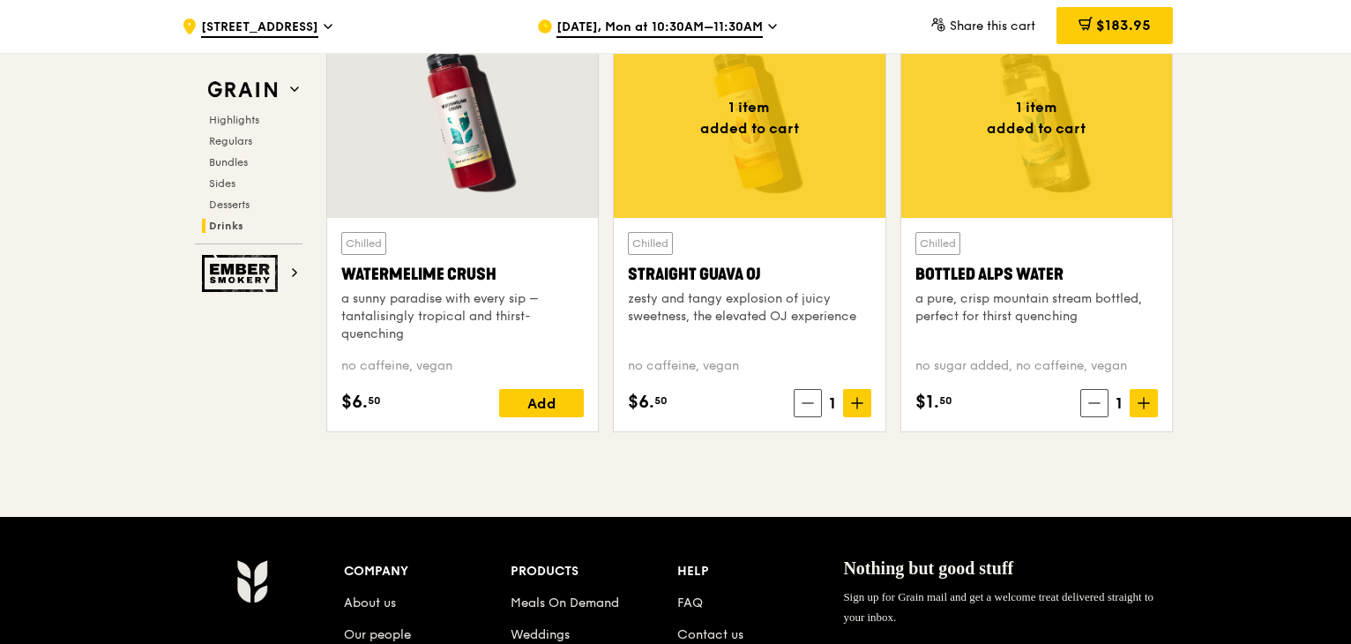
drag, startPoint x: 1227, startPoint y: 382, endPoint x: 1241, endPoint y: 382, distance: 14.1
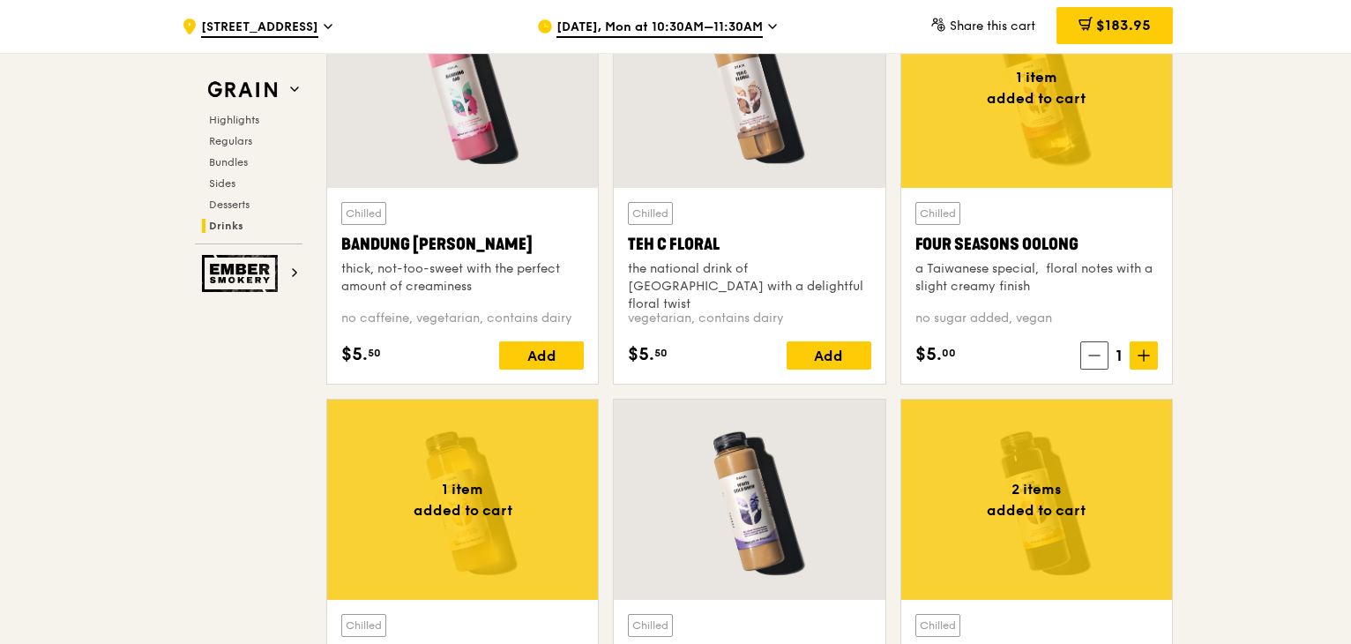
scroll to position [6170, 0]
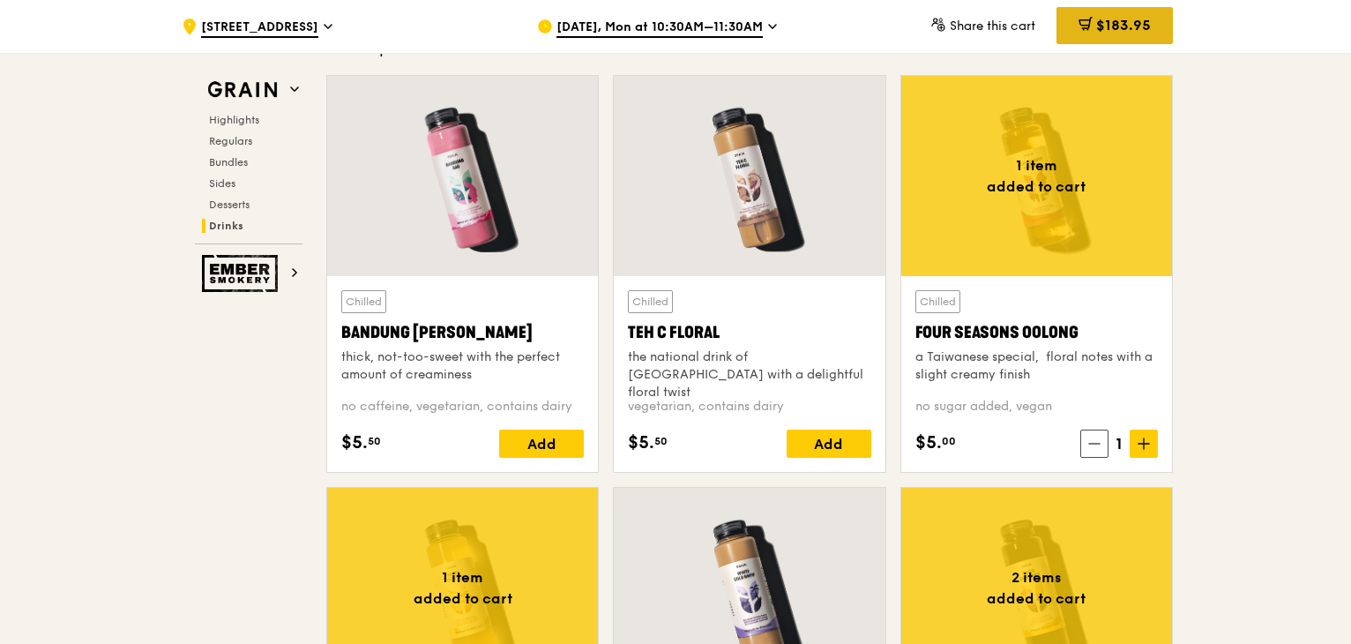
click at [1096, 26] on span "$183.95" at bounding box center [1123, 25] width 55 height 17
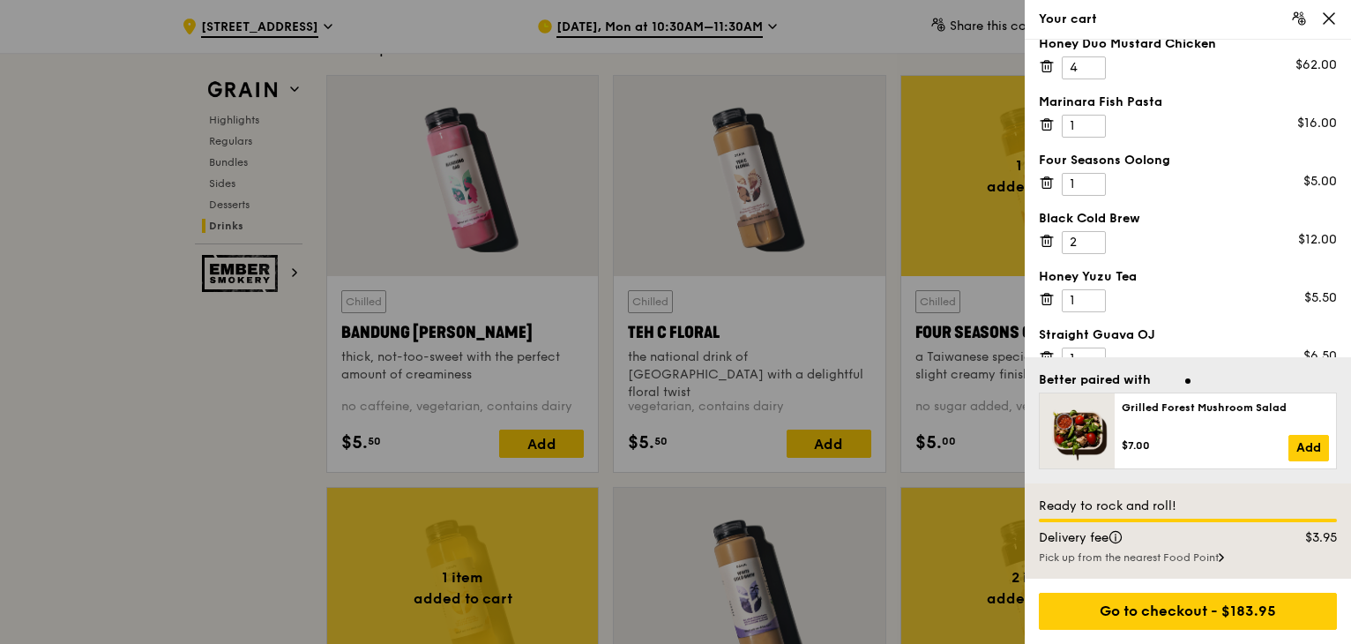
scroll to position [353, 0]
